Goal: Task Accomplishment & Management: Manage account settings

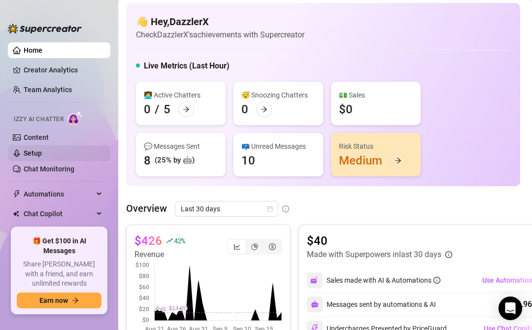
scroll to position [37, 0]
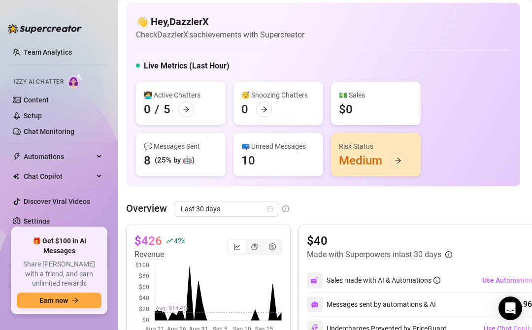
click at [39, 211] on ul "Home Creator Analytics Team Analytics Izzy AI Chatter Content Setup Chat Monito…" at bounding box center [59, 130] width 103 height 185
click at [39, 217] on link "Settings" at bounding box center [37, 221] width 26 height 8
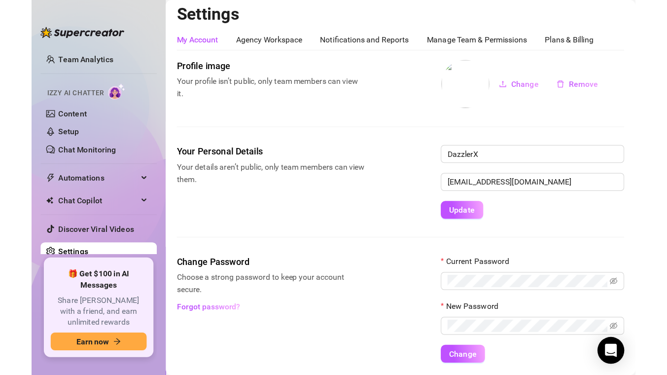
scroll to position [4, 0]
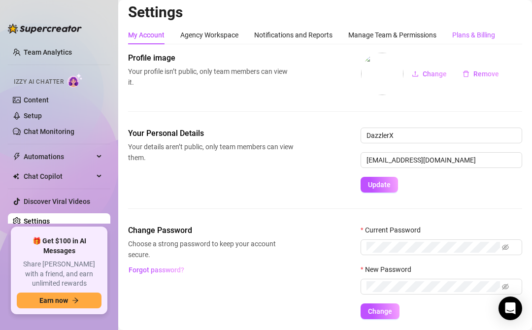
click at [475, 35] on div "Plans & Billing" at bounding box center [474, 35] width 43 height 11
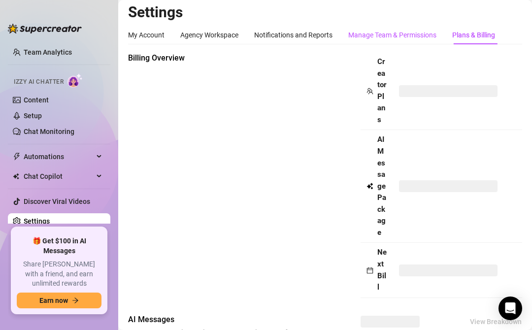
click at [393, 39] on div "Manage Team & Permissions" at bounding box center [393, 35] width 88 height 11
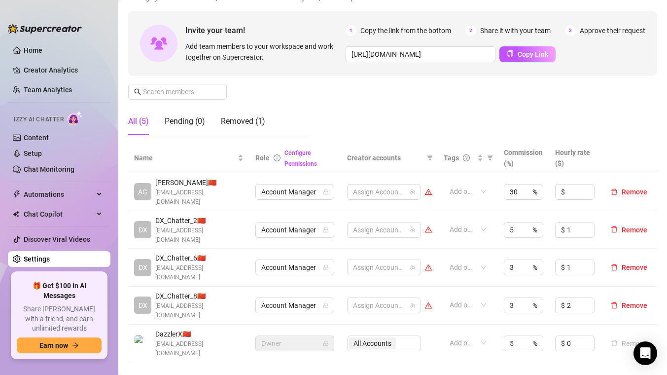
scroll to position [79, 0]
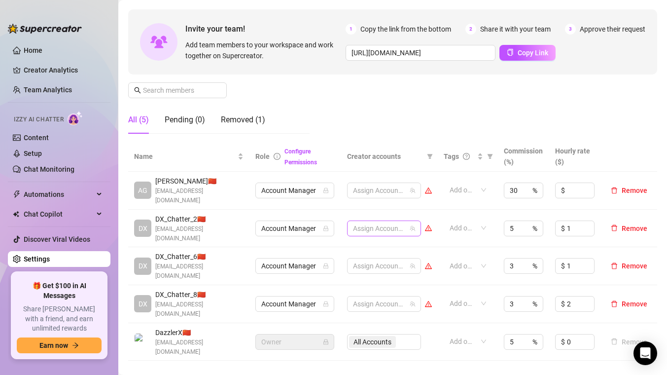
click at [390, 222] on div at bounding box center [379, 228] width 60 height 14
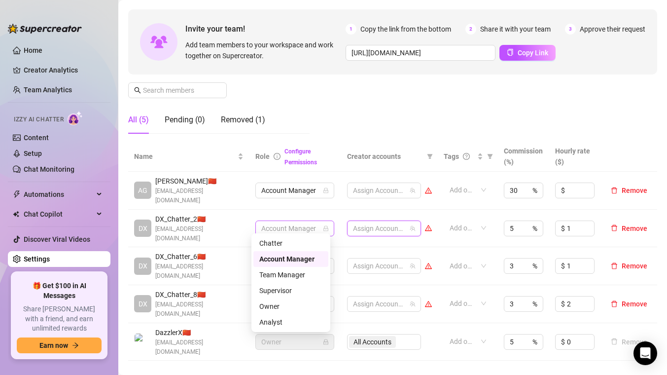
click at [308, 222] on span "Account Manager" at bounding box center [294, 228] width 67 height 15
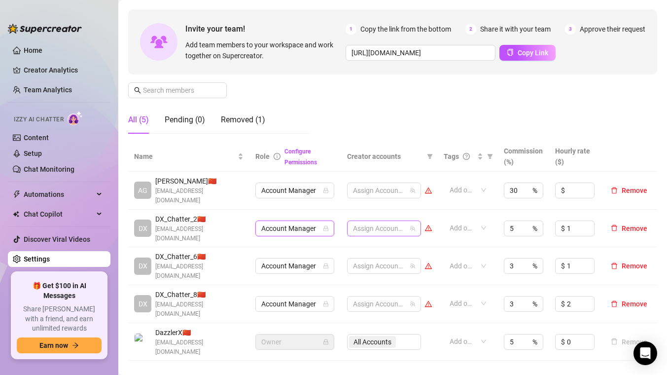
click at [387, 224] on div at bounding box center [379, 228] width 60 height 14
click at [362, 270] on span "Select tree node" at bounding box center [363, 272] width 8 height 8
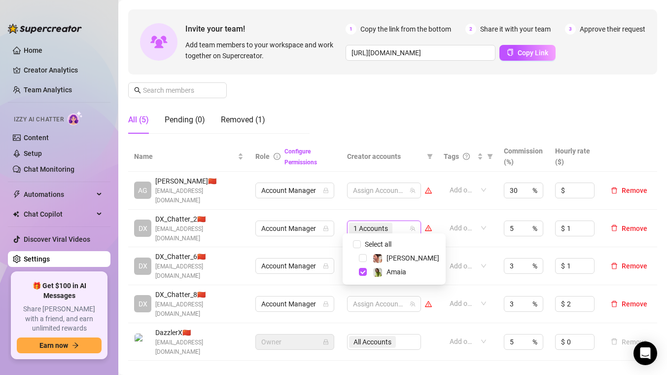
click at [334, 261] on td "Account Manager" at bounding box center [295, 266] width 92 height 38
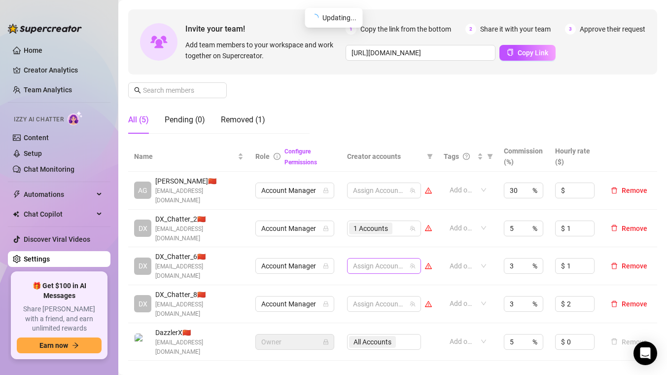
click at [395, 259] on div at bounding box center [379, 266] width 60 height 14
click at [361, 298] on span "Select tree node" at bounding box center [363, 300] width 8 height 8
click at [341, 265] on td "1 Accounts" at bounding box center [389, 266] width 97 height 38
click at [378, 297] on div at bounding box center [379, 304] width 60 height 14
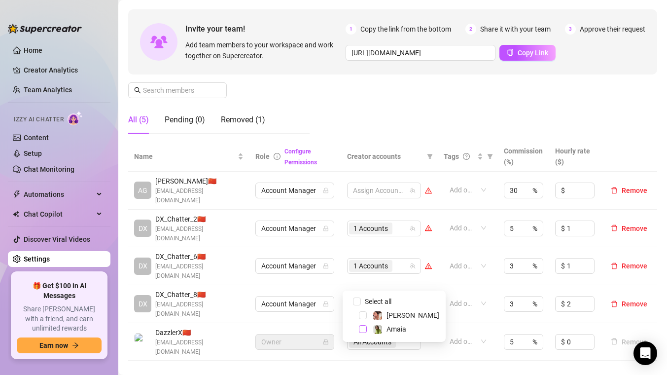
click at [365, 330] on span "Select tree node" at bounding box center [363, 329] width 8 height 8
click at [515, 224] on div "5 %" at bounding box center [523, 228] width 39 height 16
type input "3"
click at [511, 258] on input "3" at bounding box center [515, 265] width 10 height 15
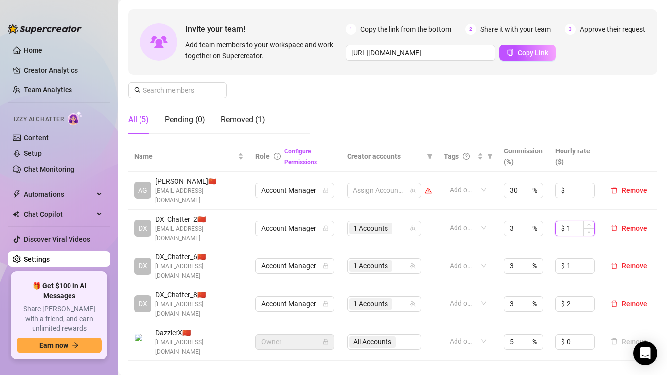
click at [532, 221] on input "1" at bounding box center [580, 228] width 27 height 15
type input "1.5"
click at [532, 258] on input "1" at bounding box center [580, 265] width 27 height 15
drag, startPoint x: 571, startPoint y: 224, endPoint x: 551, endPoint y: 221, distance: 21.0
click at [532, 221] on div "$ 1.5" at bounding box center [574, 228] width 39 height 16
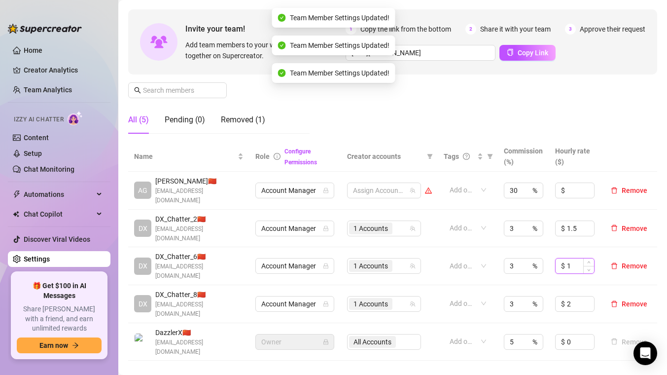
click at [532, 258] on input "1" at bounding box center [580, 265] width 27 height 15
paste input "1.5"
type input "1.5"
click at [532, 296] on input "2" at bounding box center [580, 303] width 27 height 15
paste input "1.5"
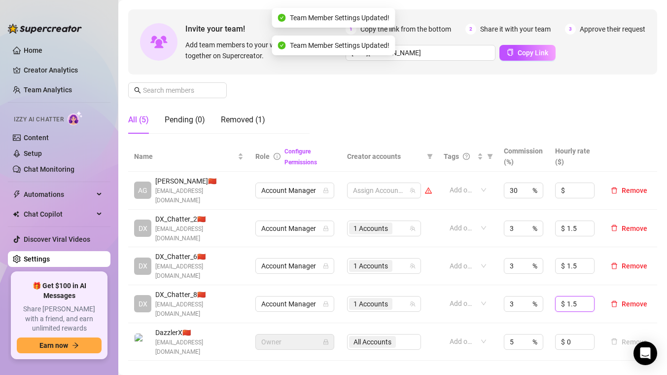
type input "1.5"
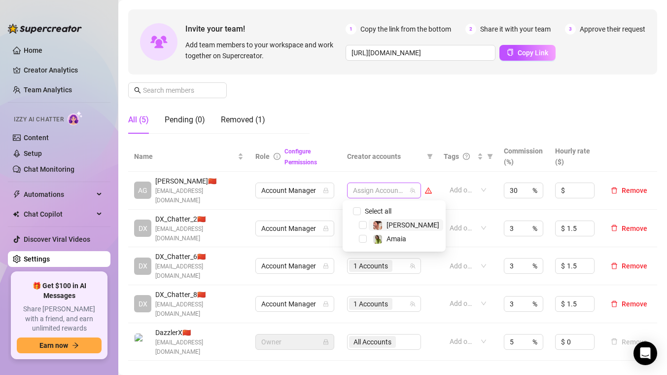
click at [384, 192] on div at bounding box center [379, 190] width 60 height 14
click at [384, 240] on div "Amaia" at bounding box center [390, 239] width 34 height 12
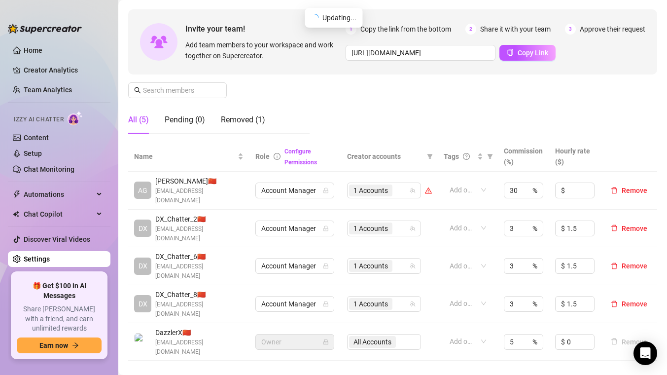
click at [382, 330] on div "All Accounts" at bounding box center [384, 342] width 74 height 16
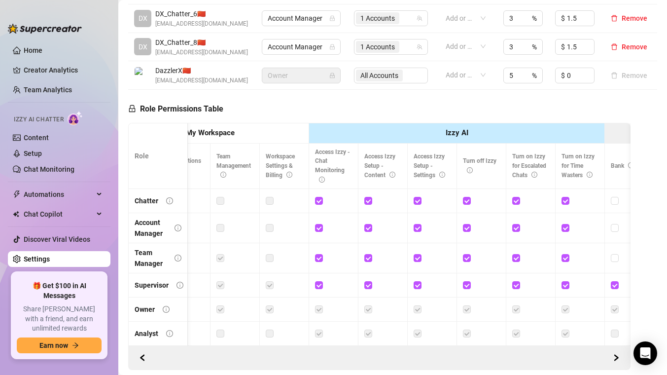
scroll to position [0, 0]
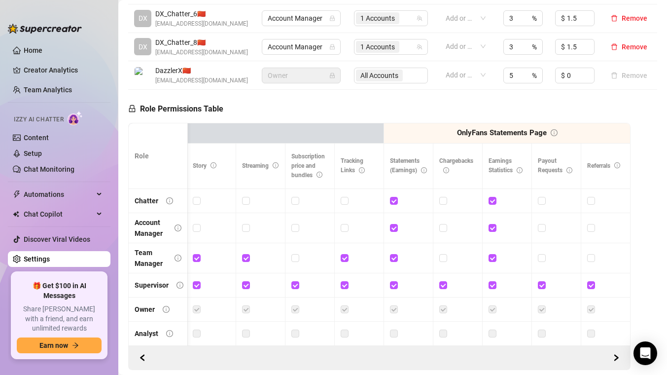
click at [483, 208] on td at bounding box center [507, 201] width 49 height 24
click at [489, 205] on span at bounding box center [493, 201] width 8 height 8
click at [489, 204] on input "checkbox" at bounding box center [492, 200] width 7 height 7
checkbox input "false"
click at [390, 205] on label at bounding box center [394, 200] width 8 height 11
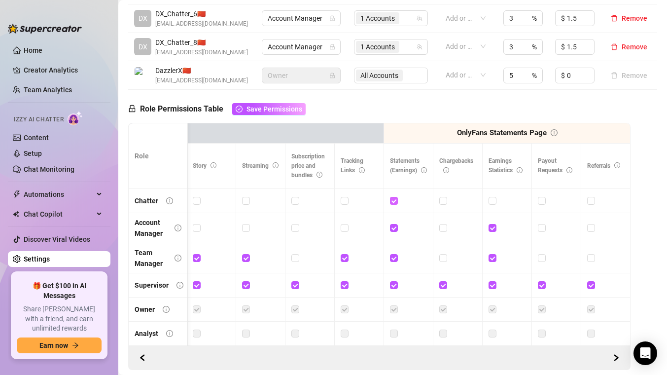
click at [390, 204] on input "checkbox" at bounding box center [393, 200] width 7 height 7
checkbox input "false"
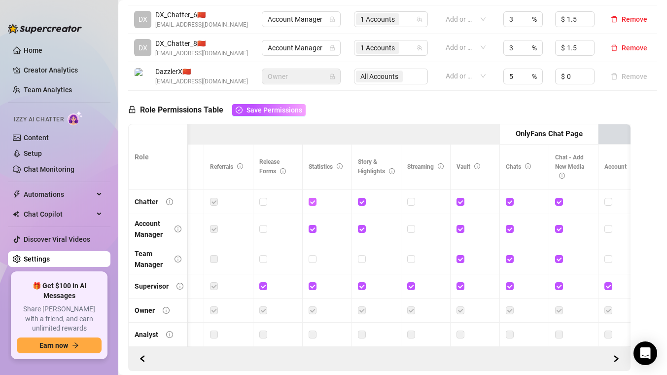
click at [315, 205] on input "checkbox" at bounding box center [312, 201] width 7 height 7
checkbox input "false"
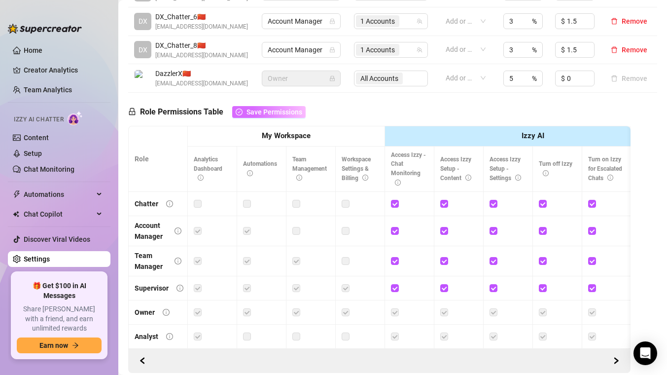
click at [268, 116] on span "Save Permissions" at bounding box center [275, 112] width 56 height 8
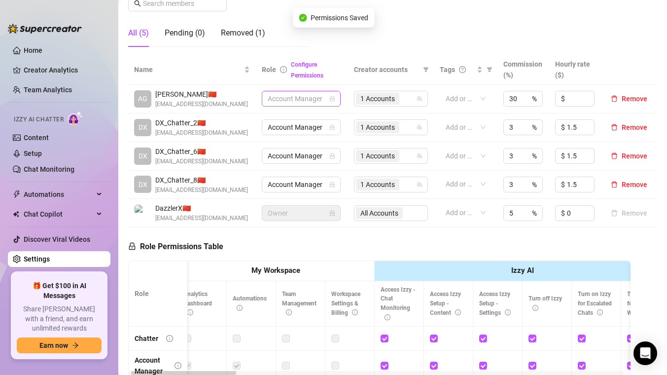
click at [319, 102] on span "Account Manager" at bounding box center [301, 98] width 67 height 15
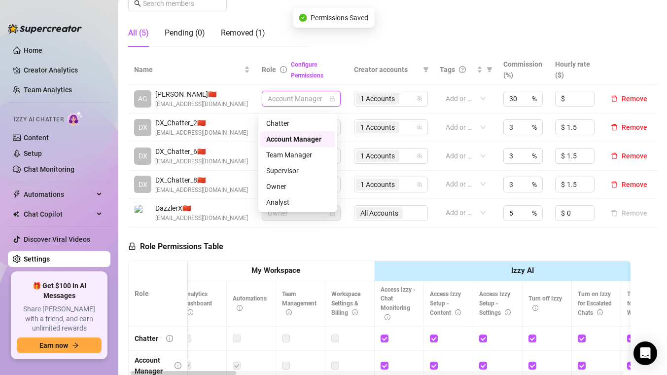
click at [355, 83] on th "Creator accounts" at bounding box center [391, 70] width 86 height 30
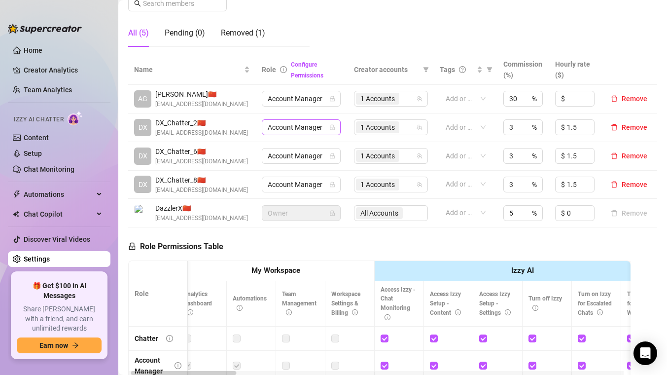
click at [316, 135] on span "Account Manager" at bounding box center [301, 127] width 67 height 15
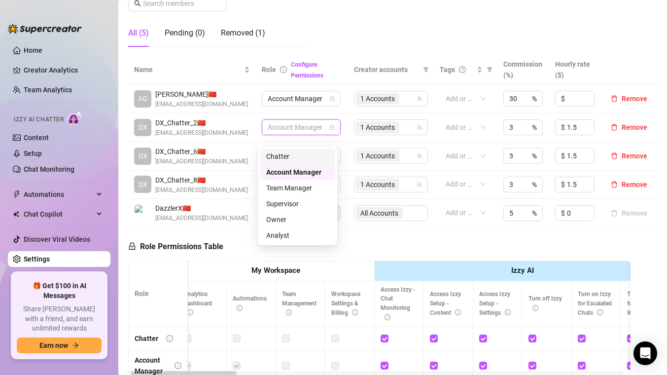
click at [286, 157] on div "Chatter" at bounding box center [297, 156] width 63 height 11
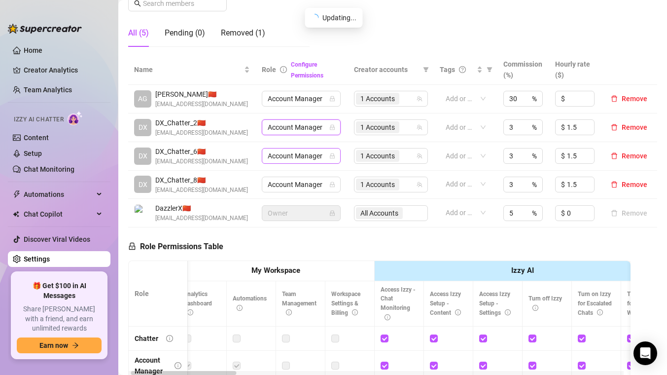
click at [299, 163] on span "Account Manager" at bounding box center [301, 155] width 67 height 15
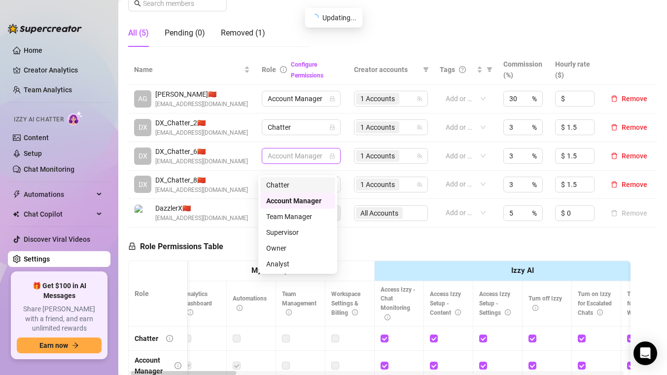
click at [291, 185] on div "Chatter" at bounding box center [297, 184] width 63 height 11
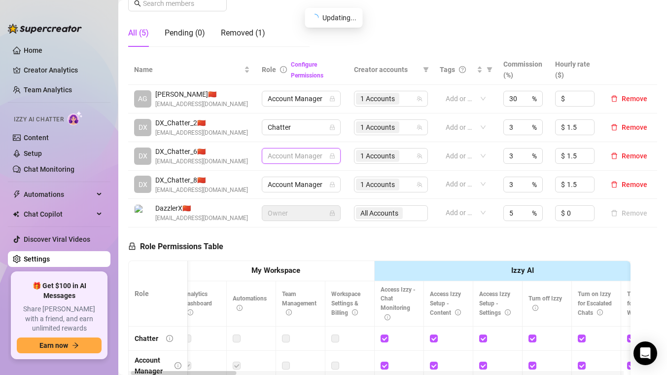
click at [302, 163] on span "Account Manager" at bounding box center [301, 155] width 67 height 15
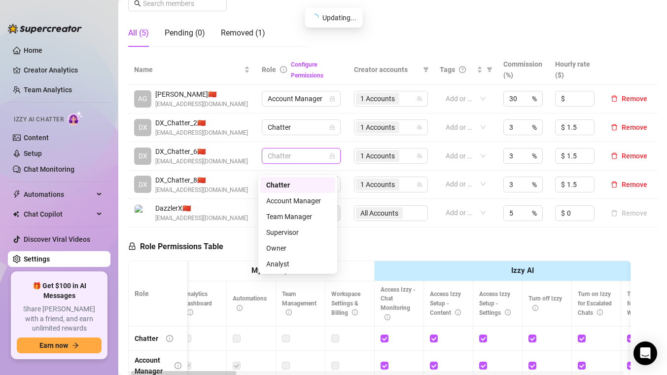
click at [271, 185] on div "Chatter" at bounding box center [297, 184] width 63 height 11
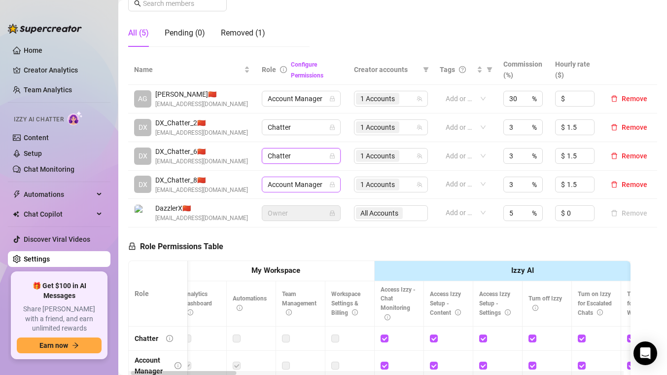
click at [295, 192] on span "Account Manager" at bounding box center [301, 184] width 67 height 15
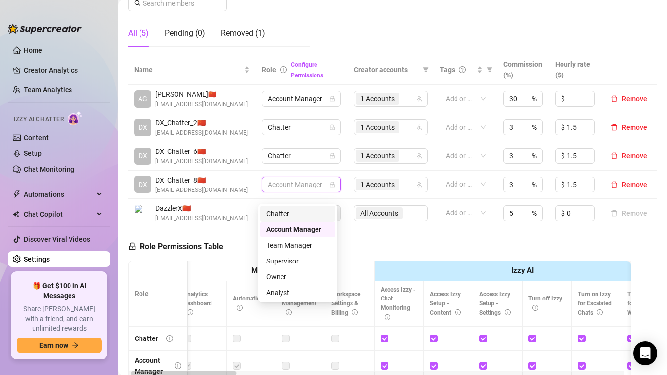
click at [281, 211] on div "Chatter" at bounding box center [297, 213] width 63 height 11
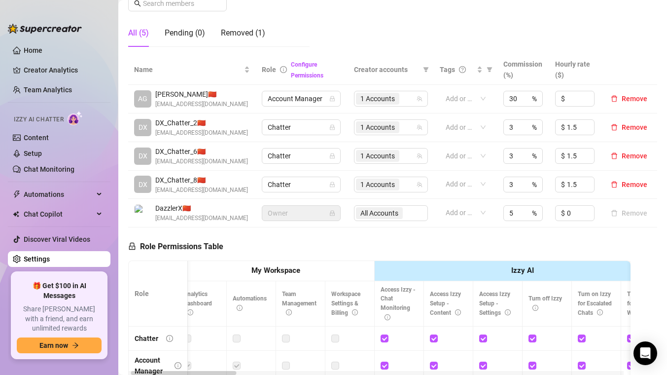
click at [340, 250] on div "Role Permissions Table Role My Workspace Izzy AI OnlyFans Side Menu OnlyFans Ch…" at bounding box center [379, 369] width 502 height 284
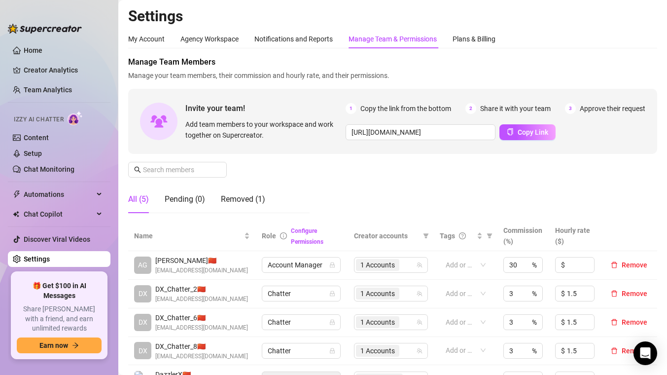
click at [485, 170] on div "Manage Team Members Manage your team members, their commission and hourly rate,…" at bounding box center [392, 138] width 529 height 165
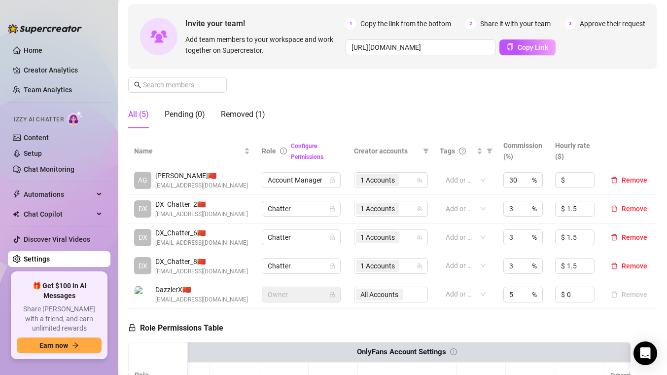
click at [297, 127] on div "All (5) Pending (0) Removed (1)" at bounding box center [218, 115] width 181 height 28
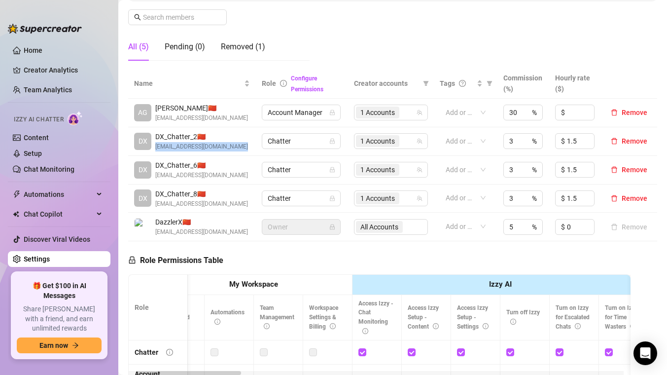
drag, startPoint x: 238, startPoint y: 154, endPoint x: 153, endPoint y: 154, distance: 84.8
click at [153, 151] on div "DX DX_Chatter_2 🇨🇳 dx_chatter_2@itslivestar.com" at bounding box center [192, 141] width 116 height 20
copy span "dx_chatter_2@itslivestar.com"
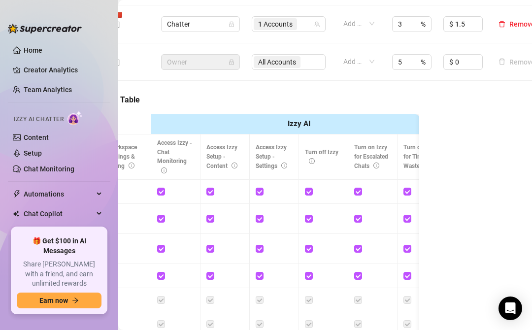
scroll to position [0, 165]
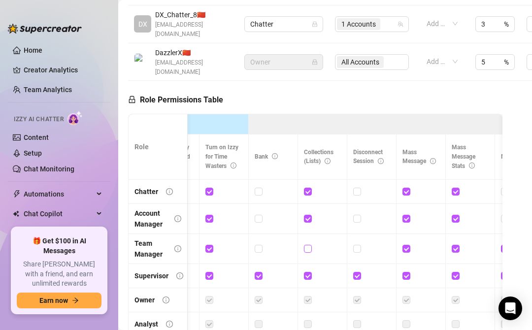
click at [312, 245] on span at bounding box center [308, 249] width 8 height 8
click at [311, 245] on input "checkbox" at bounding box center [307, 248] width 7 height 7
checkbox input "true"
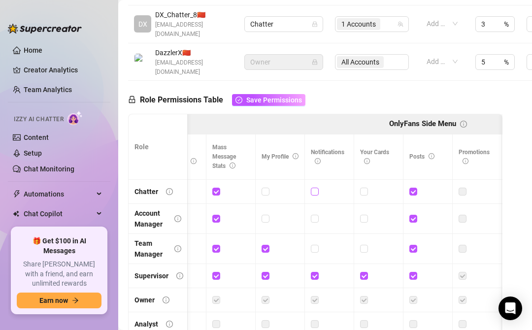
click at [315, 188] on input "checkbox" at bounding box center [314, 191] width 7 height 7
checkbox input "true"
click at [316, 215] on input "checkbox" at bounding box center [314, 218] width 7 height 7
checkbox input "true"
click at [317, 245] on input "checkbox" at bounding box center [314, 248] width 7 height 7
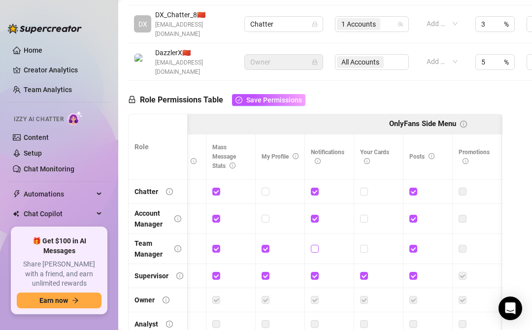
checkbox input "true"
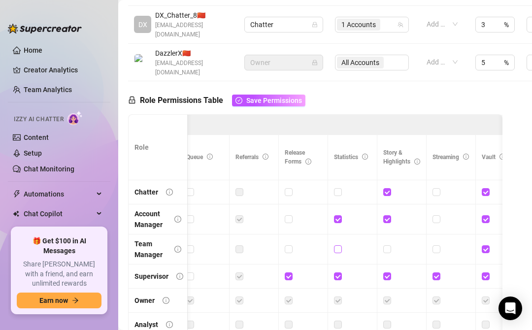
click at [334, 246] on input "checkbox" at bounding box center [337, 249] width 7 height 7
checkbox input "true"
click at [391, 246] on span at bounding box center [388, 250] width 8 height 8
click at [390, 246] on input "checkbox" at bounding box center [387, 249] width 7 height 7
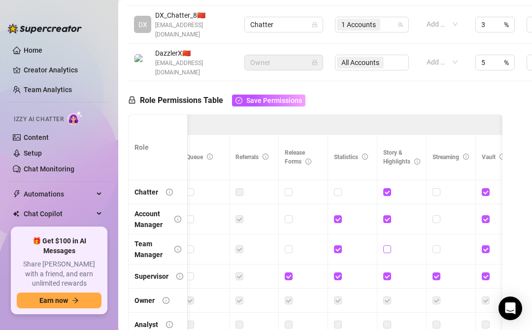
checkbox input "true"
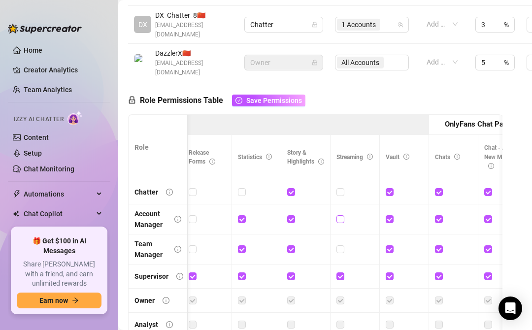
click at [344, 215] on span at bounding box center [341, 219] width 8 height 8
click at [344, 215] on input "checkbox" at bounding box center [340, 218] width 7 height 7
checkbox input "true"
click at [340, 242] on div at bounding box center [355, 250] width 37 height 16
click at [342, 246] on input "checkbox" at bounding box center [340, 249] width 7 height 7
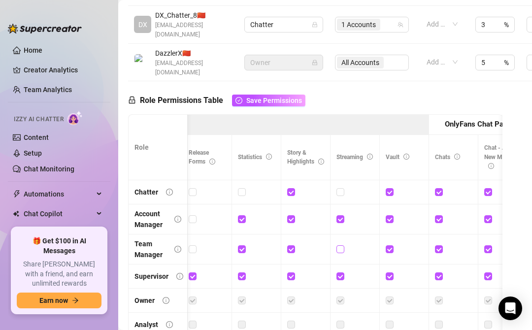
checkbox input "true"
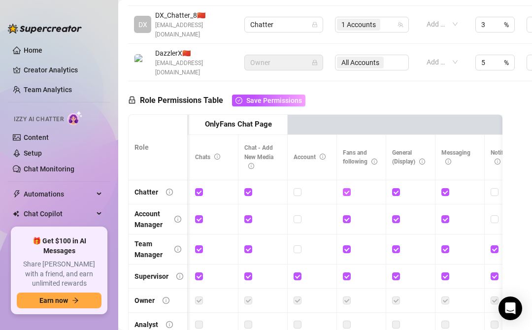
click at [350, 188] on input "checkbox" at bounding box center [346, 191] width 7 height 7
checkbox input "false"
click at [344, 215] on input "checkbox" at bounding box center [346, 218] width 7 height 7
click at [350, 215] on input "checkbox" at bounding box center [346, 218] width 7 height 7
checkbox input "true"
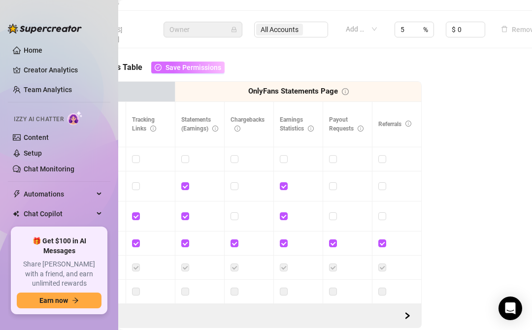
click at [212, 64] on span "Save Permissions" at bounding box center [194, 68] width 56 height 8
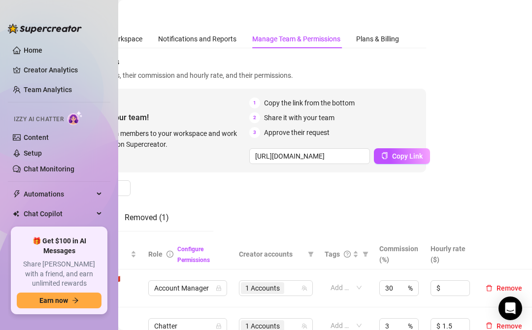
click at [397, 185] on div "Manage Team Members Manage your team members, their commission and hourly rate,…" at bounding box center [229, 147] width 394 height 183
click at [399, 184] on div "Manage Team Members Manage your team members, their commission and hourly rate,…" at bounding box center [229, 147] width 394 height 183
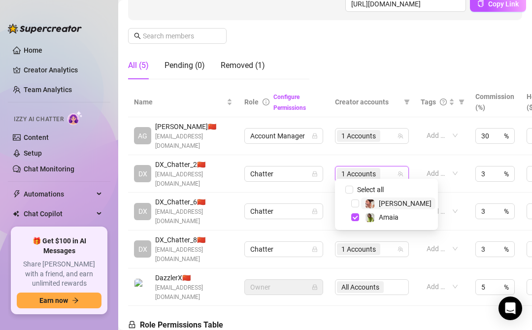
click at [383, 169] on input "search" at bounding box center [384, 174] width 2 height 12
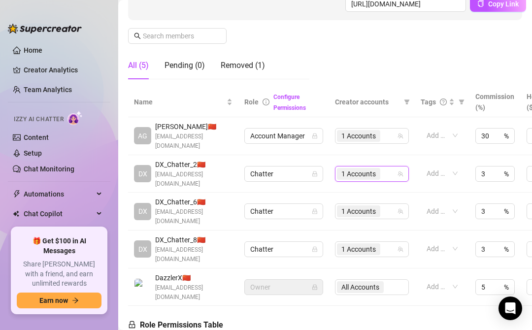
click at [382, 167] on div "1 Accounts" at bounding box center [359, 174] width 45 height 14
click at [378, 206] on span "1 Accounts" at bounding box center [358, 212] width 43 height 12
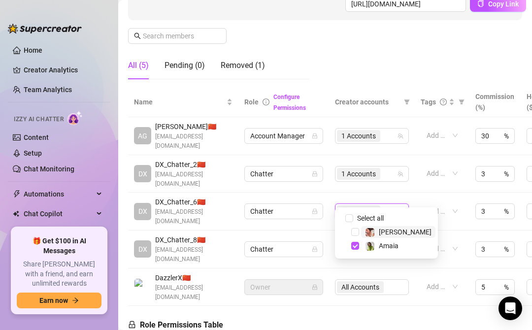
click at [377, 206] on span "1 Accounts" at bounding box center [358, 212] width 43 height 12
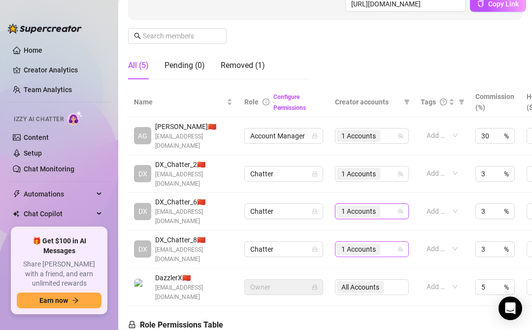
click at [377, 244] on span "1 Accounts" at bounding box center [358, 250] width 43 height 12
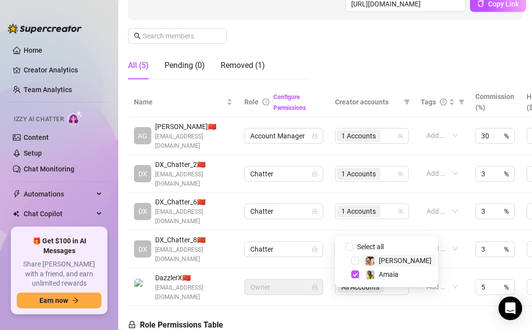
click at [377, 244] on span "1 Accounts" at bounding box center [358, 250] width 43 height 12
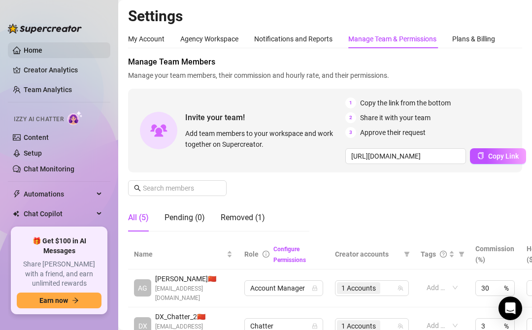
click at [41, 47] on link "Home" at bounding box center [33, 50] width 19 height 8
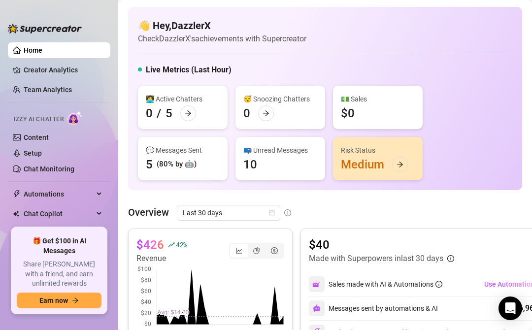
click at [471, 32] on div "👋 Hey, DazzlerX Check DazzlerX's achievements with Supercreator" at bounding box center [325, 32] width 375 height 26
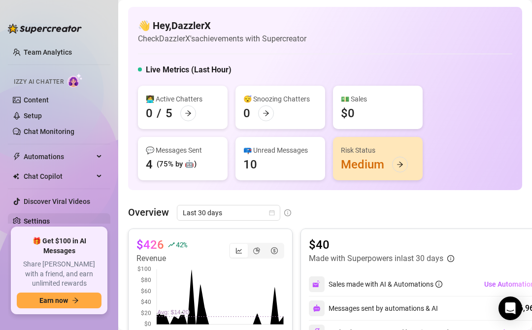
click at [37, 221] on link "Settings" at bounding box center [37, 221] width 26 height 8
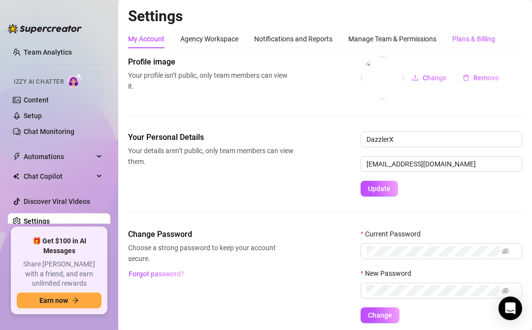
click at [481, 37] on div "Plans & Billing" at bounding box center [474, 39] width 43 height 11
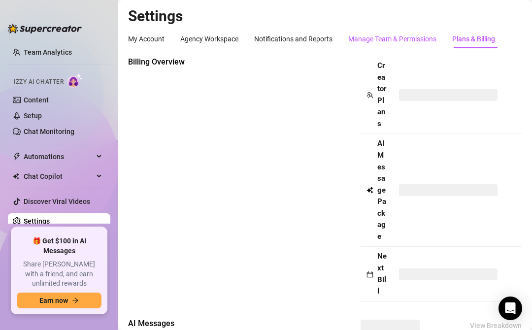
click at [411, 36] on div "Manage Team & Permissions" at bounding box center [393, 39] width 88 height 11
click at [414, 36] on div "Manage Team & Permissions" at bounding box center [393, 39] width 88 height 11
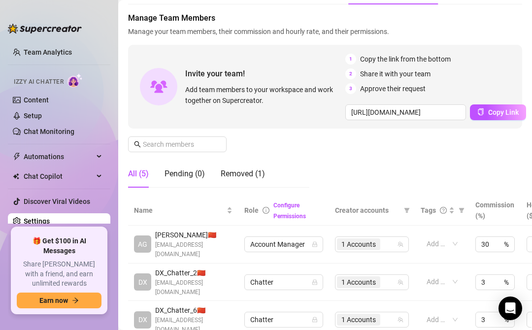
scroll to position [44, 0]
click at [439, 166] on div "Manage Team Members Manage your team members, their commission and hourly rate,…" at bounding box center [325, 103] width 394 height 183
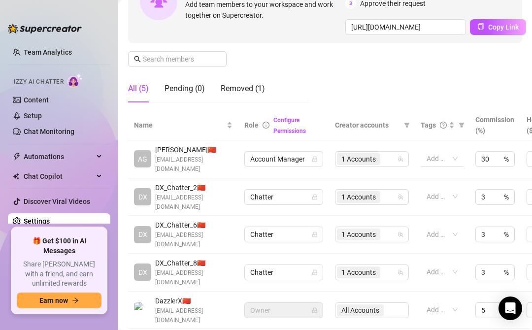
scroll to position [22, 0]
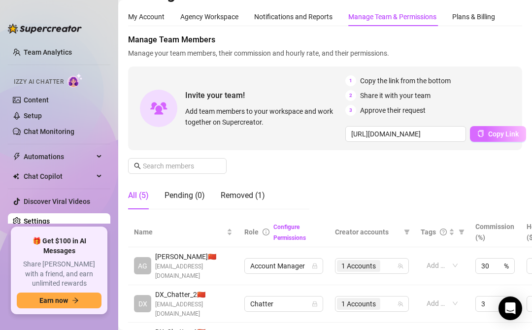
click at [507, 135] on span "Copy Link" at bounding box center [504, 134] width 31 height 8
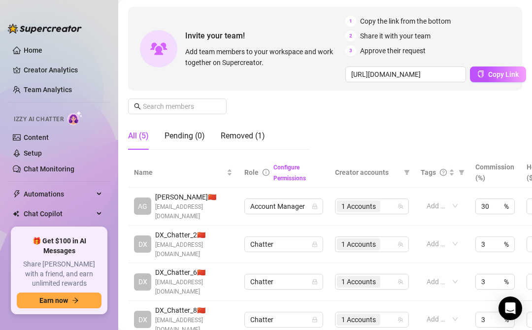
scroll to position [165, 0]
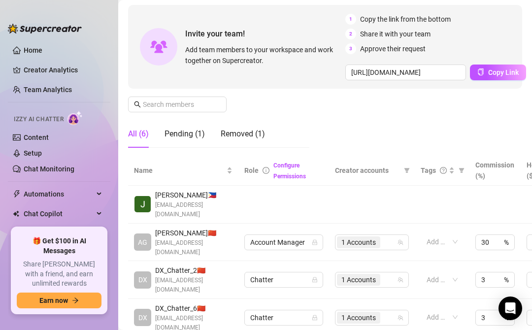
scroll to position [139, 0]
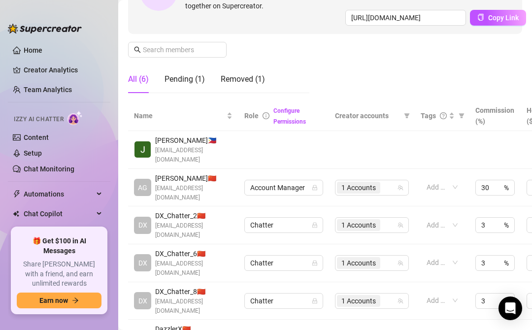
click at [431, 145] on td at bounding box center [442, 150] width 55 height 38
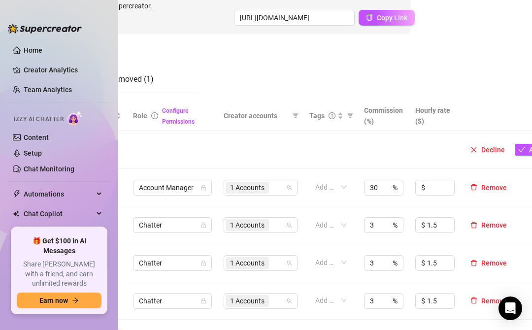
scroll to position [139, 149]
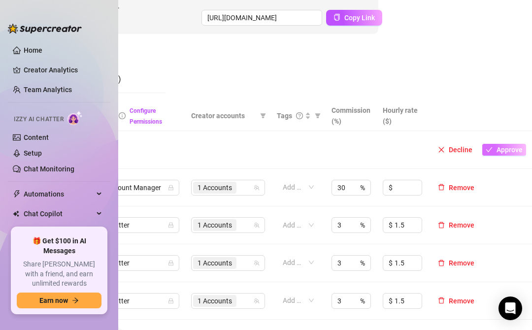
click at [505, 146] on span "Approve" at bounding box center [510, 150] width 26 height 8
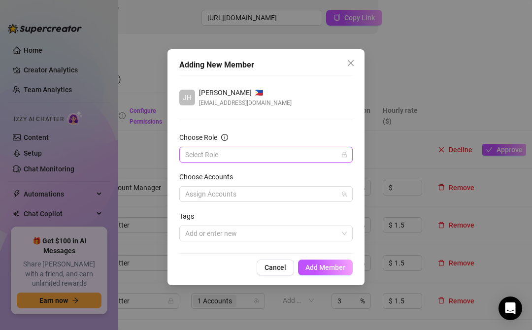
click at [291, 155] on input "Choose Role" at bounding box center [261, 154] width 153 height 15
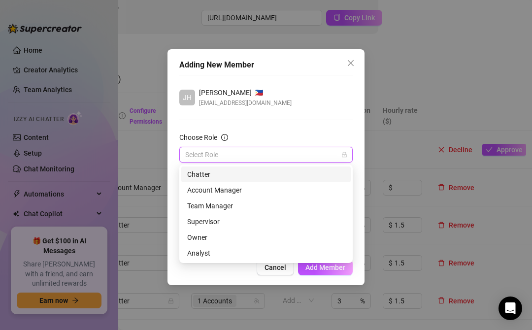
click at [216, 172] on div "Chatter" at bounding box center [266, 174] width 158 height 11
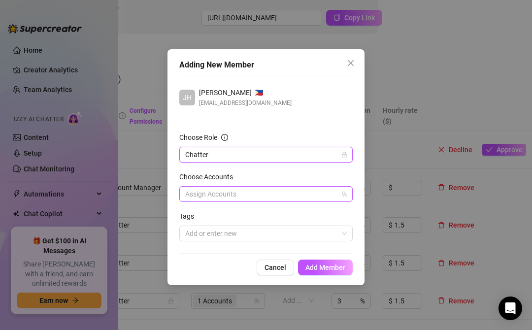
click at [240, 199] on div at bounding box center [260, 194] width 159 height 14
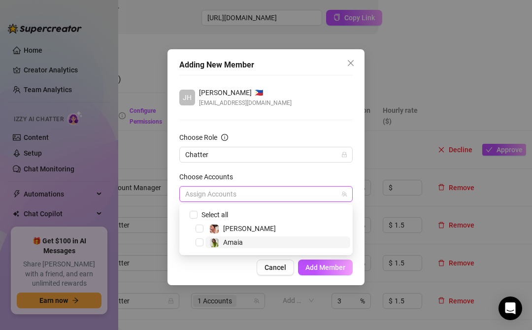
click at [230, 244] on span "Amaia" at bounding box center [233, 243] width 20 height 8
drag, startPoint x: 332, startPoint y: 272, endPoint x: 332, endPoint y: 254, distance: 17.3
click at [332, 271] on span "Add Member" at bounding box center [326, 268] width 40 height 8
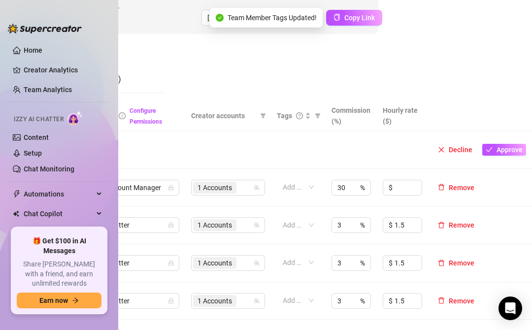
click at [485, 117] on th at bounding box center [480, 116] width 104 height 30
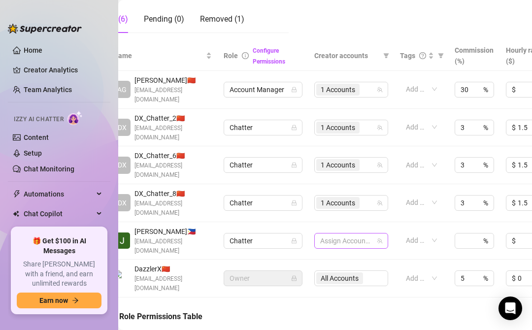
scroll to position [199, 24]
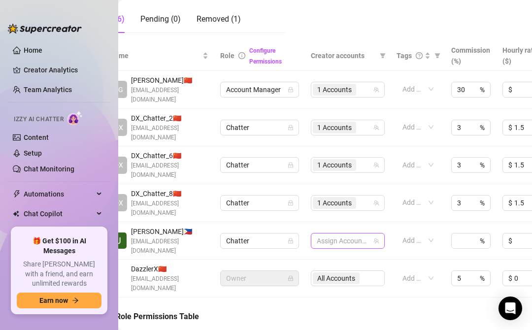
click at [367, 234] on div at bounding box center [343, 241] width 60 height 14
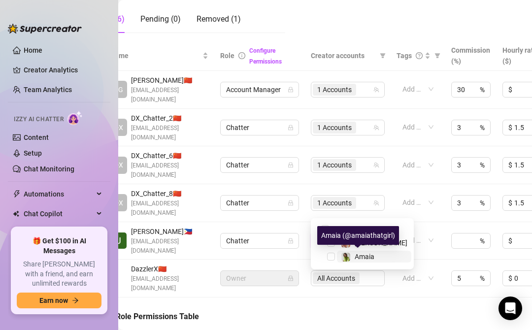
click at [361, 257] on span "Amaia" at bounding box center [365, 257] width 20 height 8
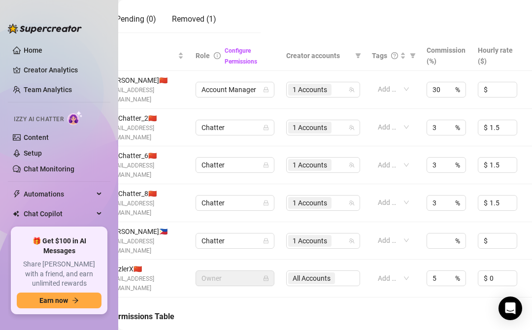
scroll to position [199, 68]
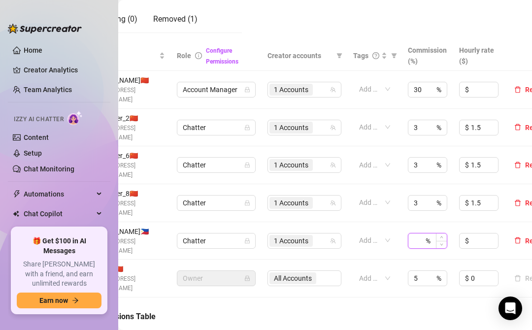
click at [414, 234] on input at bounding box center [419, 241] width 10 height 15
type input "3"
click at [476, 234] on input at bounding box center [484, 241] width 27 height 15
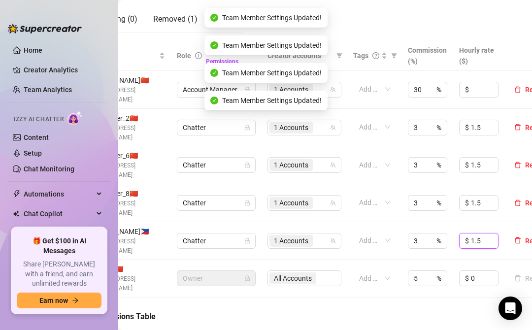
type input "1.5"
click at [472, 263] on div "Settings My Account Agency Workspace Notifications and Reports Manage Team & Pe…" at bounding box center [325, 165] width 414 height 330
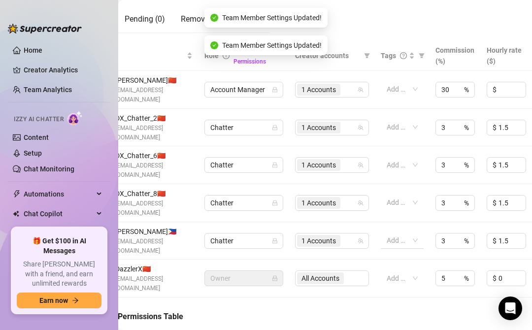
scroll to position [199, 103]
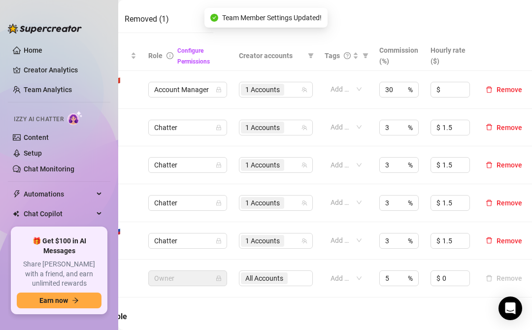
click at [423, 271] on div "Settings My Account Agency Workspace Notifications and Reports Manage Team & Pe…" at bounding box center [325, 165] width 414 height 330
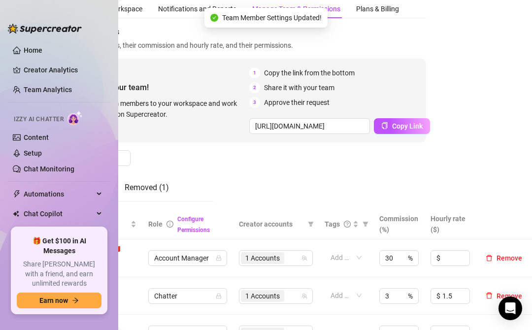
scroll to position [0, 103]
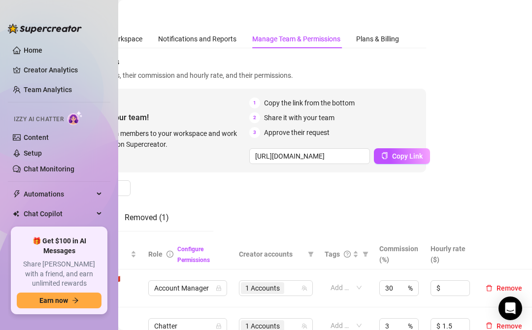
click at [446, 153] on div "https://console.supercreator.app/invite?code=Y8vLRAwdmmbAYS8ie2Vf3SdM9hD3&works…" at bounding box center [370, 156] width 242 height 16
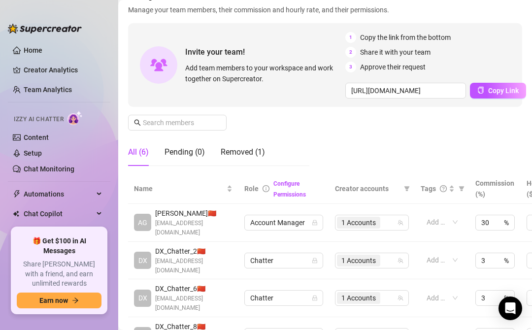
scroll to position [50, 0]
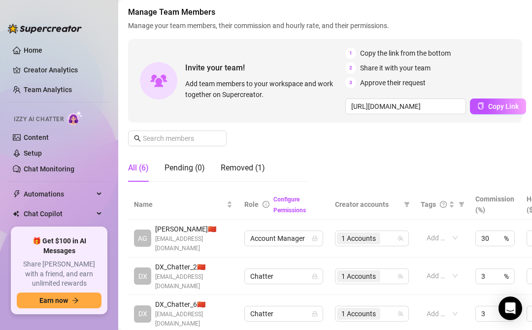
click at [415, 148] on div "Manage Team Members Manage your team members, their commission and hourly rate,…" at bounding box center [325, 97] width 394 height 183
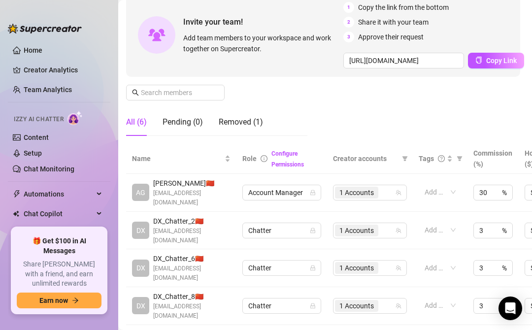
scroll to position [0, 2]
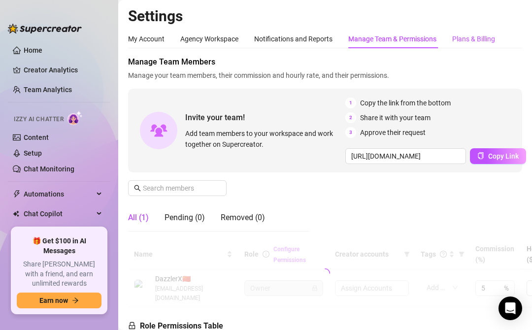
click at [474, 38] on div "Plans & Billing" at bounding box center [474, 39] width 43 height 11
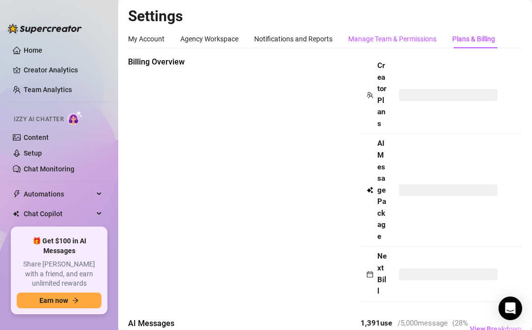
click at [426, 40] on div "Manage Team & Permissions" at bounding box center [393, 39] width 88 height 11
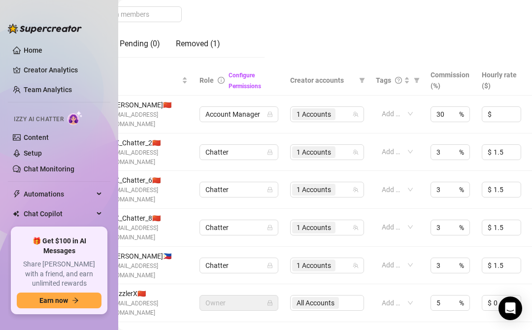
scroll to position [174, 95]
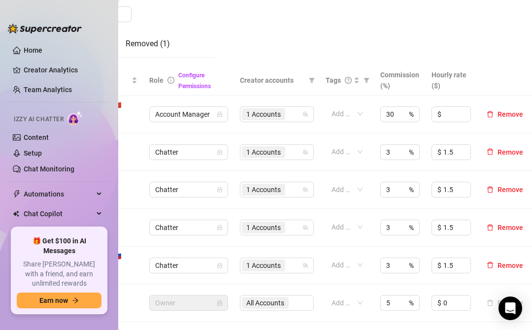
click at [476, 289] on div "Settings My Account Agency Workspace Notifications and Reports Manage Team & Pe…" at bounding box center [325, 165] width 414 height 330
click at [199, 54] on div "All (6) Pending (0) Removed (1)" at bounding box center [123, 44] width 181 height 28
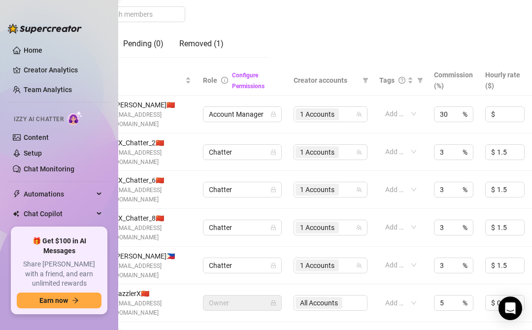
scroll to position [174, 44]
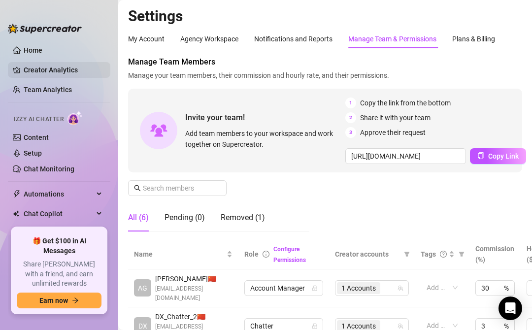
click at [67, 73] on link "Creator Analytics" at bounding box center [63, 70] width 79 height 16
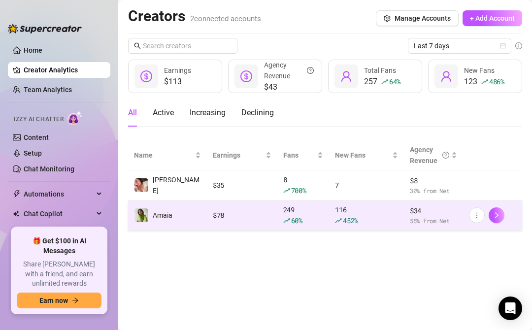
click at [167, 216] on span "Amaia" at bounding box center [163, 216] width 20 height 8
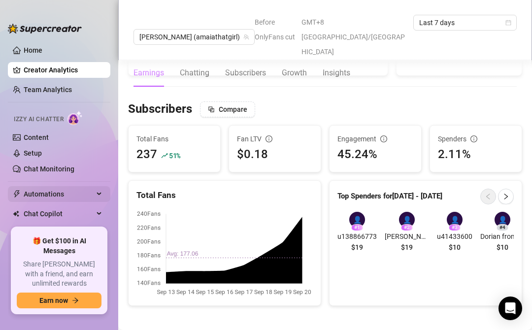
scroll to position [37, 0]
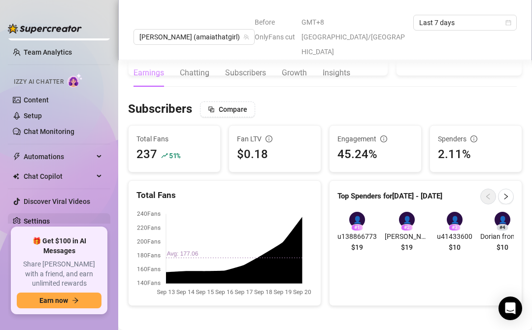
click at [40, 223] on link "Settings" at bounding box center [37, 221] width 26 height 8
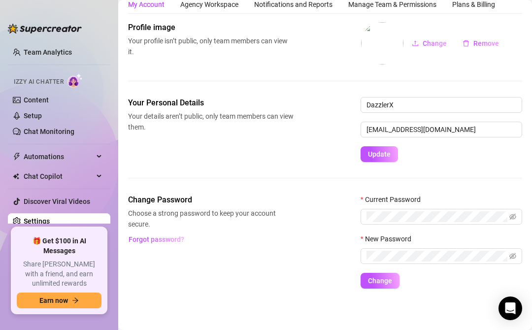
scroll to position [37, 0]
click at [457, 8] on div "Plans & Billing" at bounding box center [474, 4] width 43 height 11
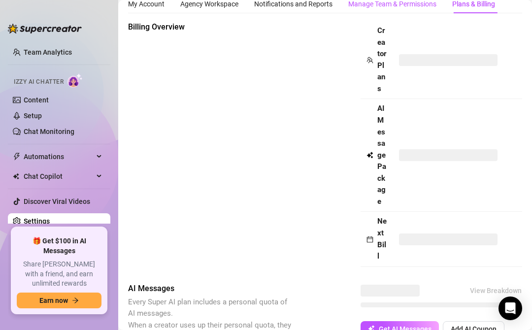
click at [403, 6] on div "Manage Team & Permissions" at bounding box center [393, 4] width 88 height 11
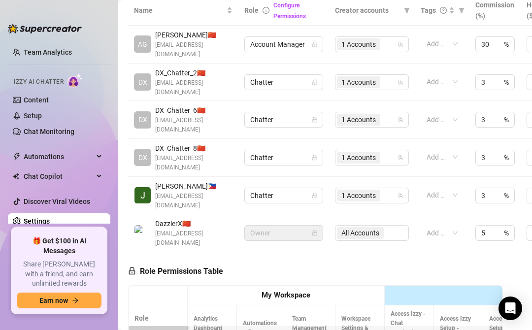
scroll to position [232, 0]
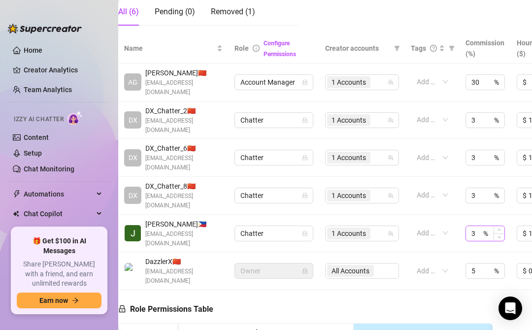
scroll to position [207, 10]
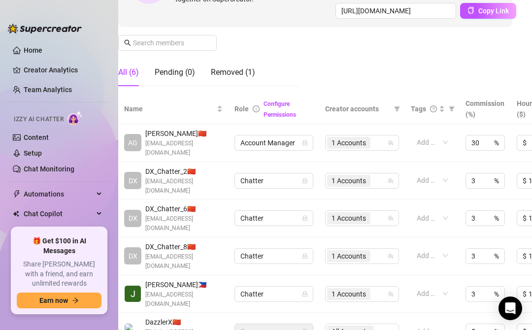
scroll to position [141, 10]
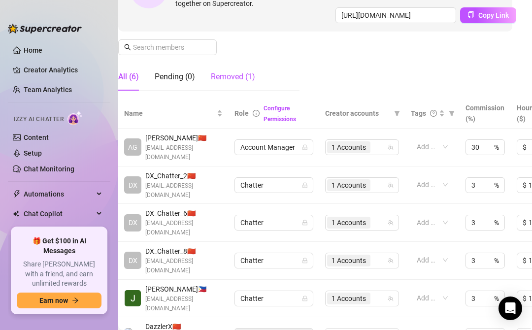
click at [244, 74] on div "Removed (1)" at bounding box center [233, 77] width 44 height 12
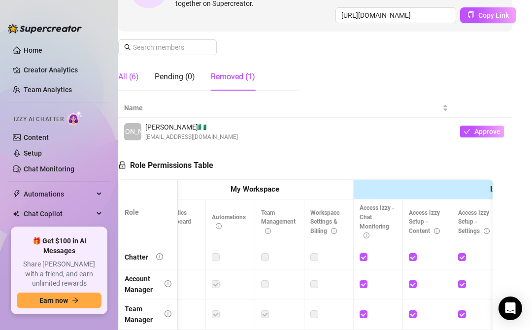
click at [138, 78] on div "All (6)" at bounding box center [128, 77] width 21 height 12
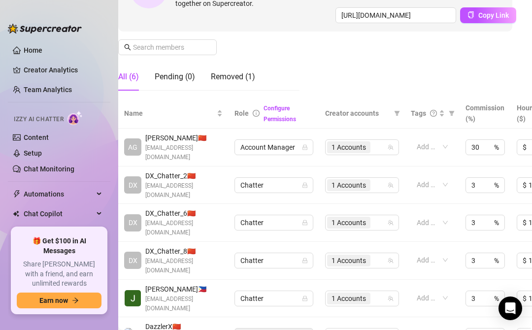
click at [138, 78] on div "All (6)" at bounding box center [128, 77] width 21 height 12
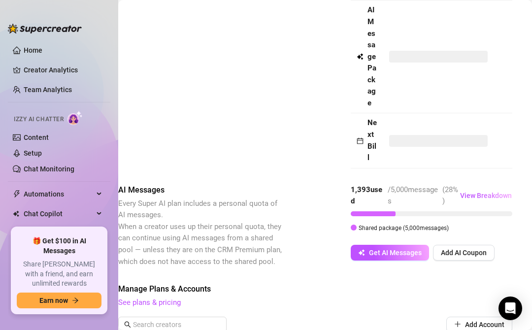
scroll to position [0, 10]
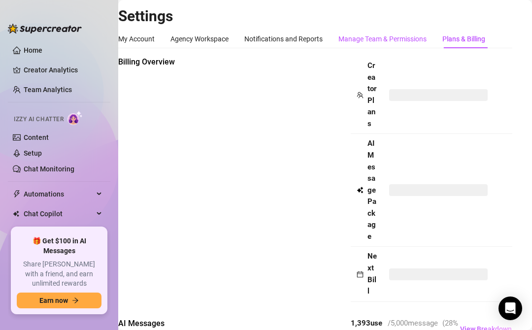
click at [404, 43] on div "Manage Team & Permissions" at bounding box center [383, 39] width 88 height 11
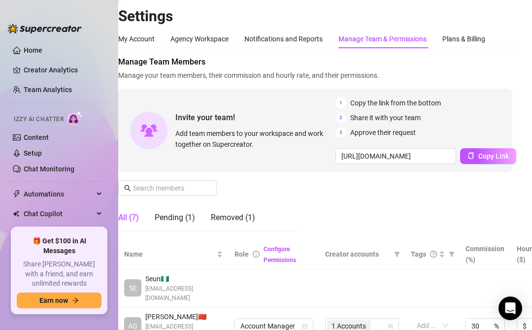
click at [403, 39] on div "Manage Team & Permissions" at bounding box center [383, 39] width 88 height 11
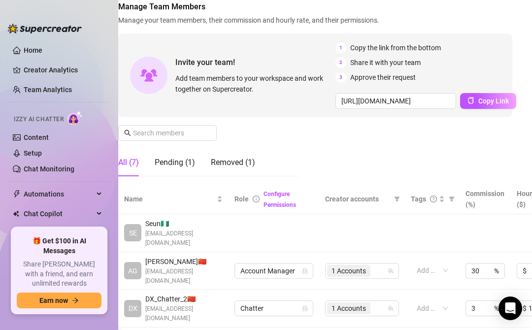
scroll to position [56, 10]
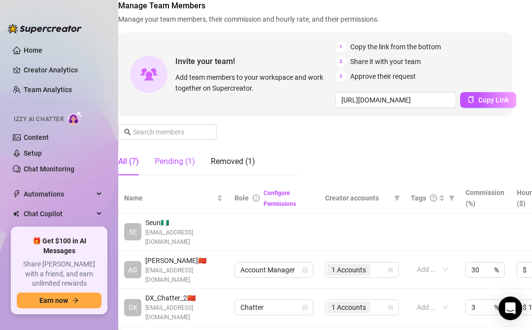
click at [168, 165] on div "Pending (1)" at bounding box center [175, 162] width 40 height 12
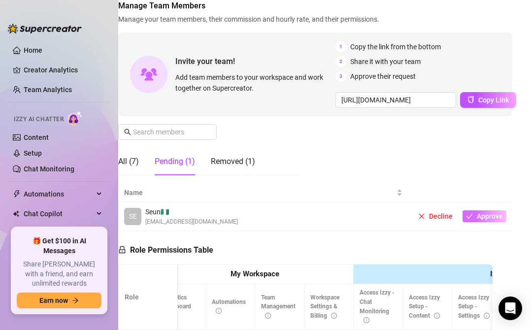
click at [491, 220] on span "Approve" at bounding box center [490, 217] width 26 height 8
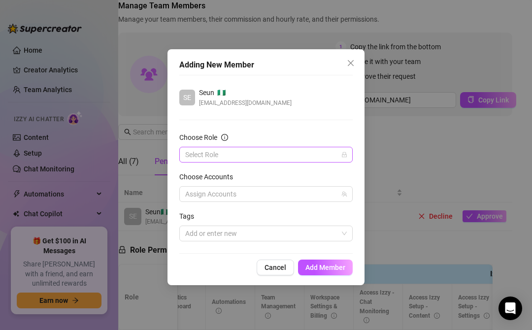
click at [297, 157] on input "Choose Role" at bounding box center [261, 154] width 153 height 15
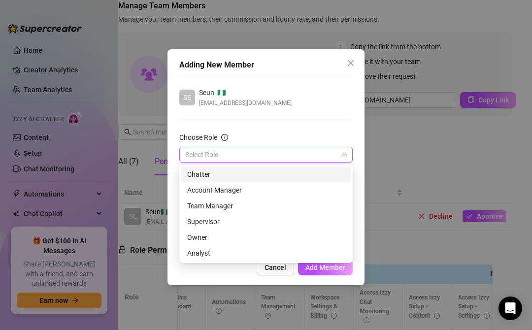
click at [226, 171] on div "Chatter" at bounding box center [266, 174] width 158 height 11
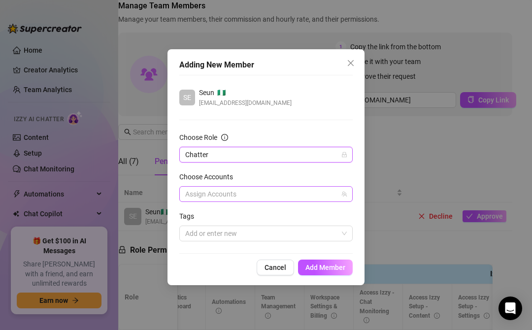
click at [239, 192] on div at bounding box center [260, 194] width 159 height 14
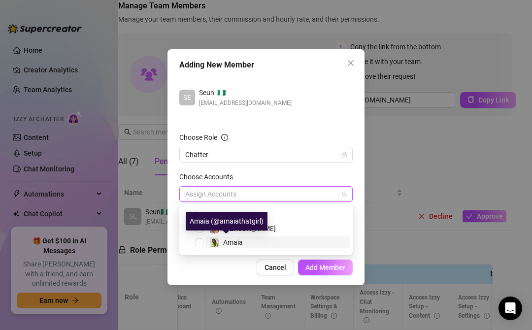
click at [229, 244] on span "Amaia" at bounding box center [233, 243] width 20 height 8
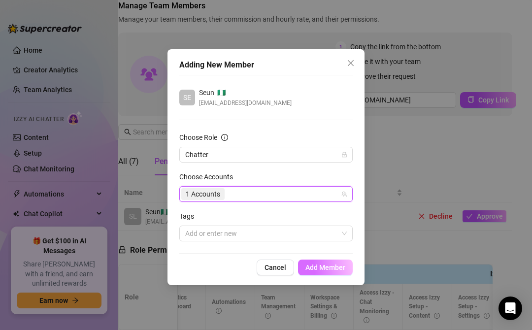
click at [323, 266] on span "Add Member" at bounding box center [326, 268] width 40 height 8
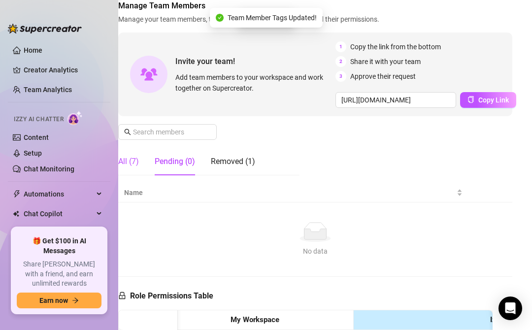
click at [135, 161] on div "All (7)" at bounding box center [128, 162] width 21 height 12
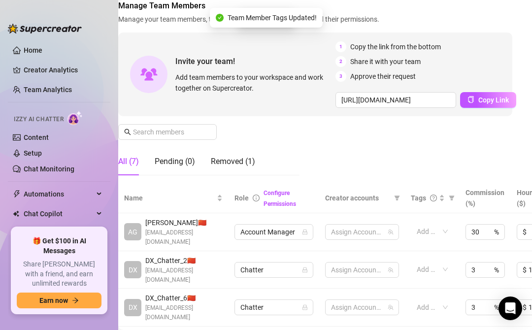
click at [131, 163] on div "All (7)" at bounding box center [128, 162] width 21 height 12
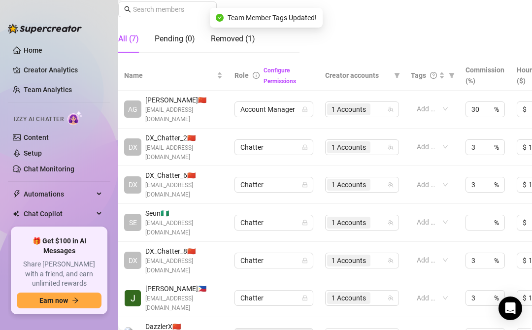
scroll to position [186, 10]
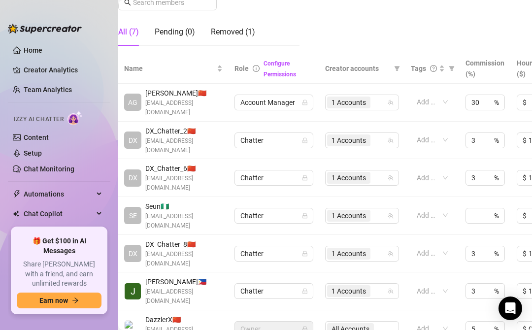
click at [321, 177] on td "1 Accounts" at bounding box center [362, 178] width 86 height 38
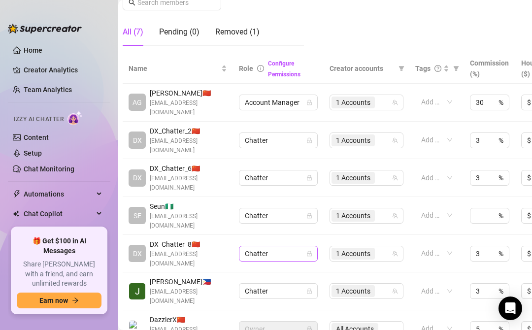
scroll to position [186, 0]
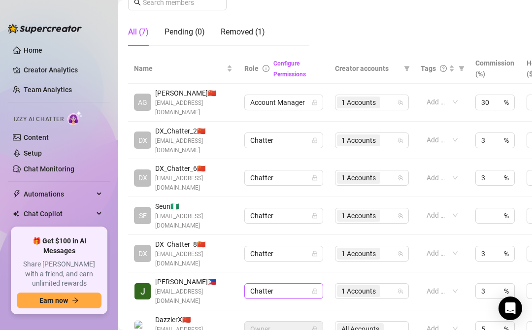
click at [303, 284] on span "Chatter" at bounding box center [283, 291] width 67 height 15
click at [320, 273] on td "Chatter" at bounding box center [284, 292] width 91 height 38
click at [365, 286] on span "1 Accounts" at bounding box center [359, 291] width 35 height 11
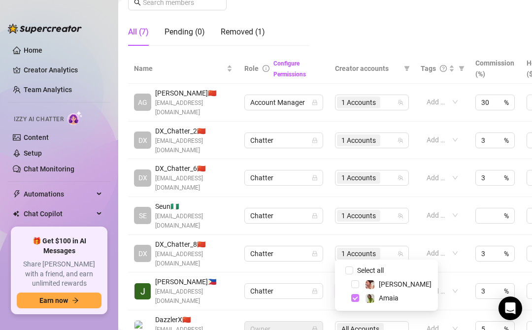
click at [355, 299] on span "Select tree node" at bounding box center [356, 298] width 8 height 8
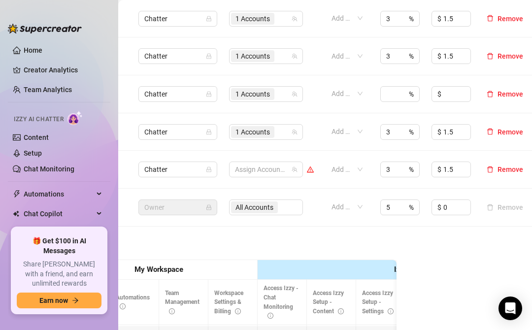
scroll to position [266, 106]
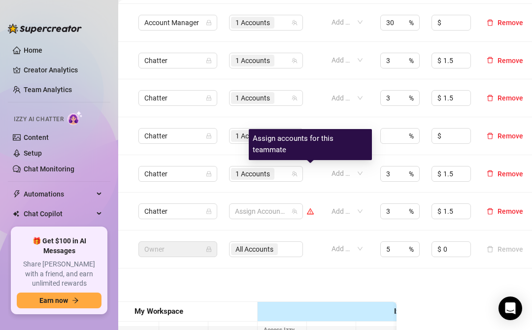
click at [311, 209] on icon "warning" at bounding box center [310, 212] width 7 height 6
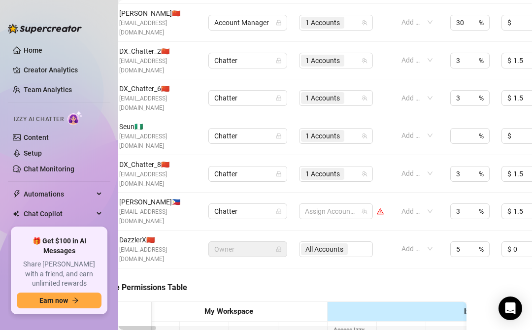
scroll to position [266, 20]
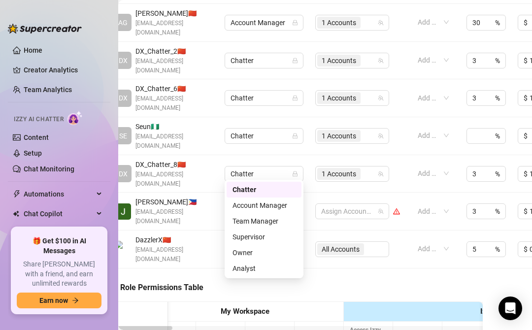
click at [258, 204] on span "Chatter" at bounding box center [264, 211] width 67 height 15
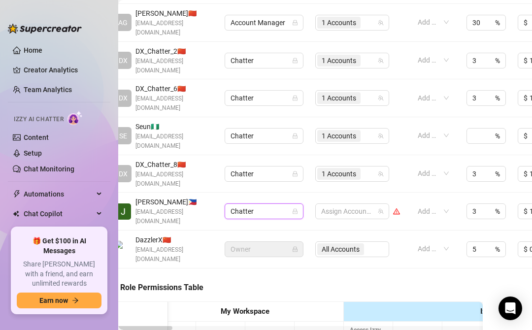
click at [280, 204] on span "Chatter" at bounding box center [264, 211] width 67 height 15
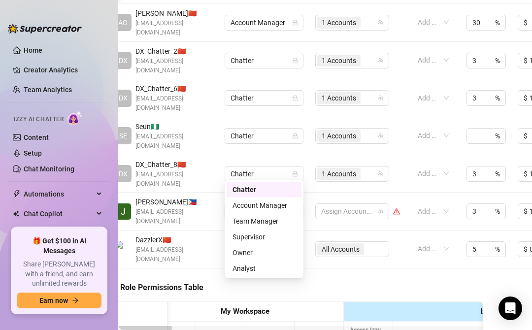
click at [276, 204] on span "Chatter" at bounding box center [264, 211] width 67 height 15
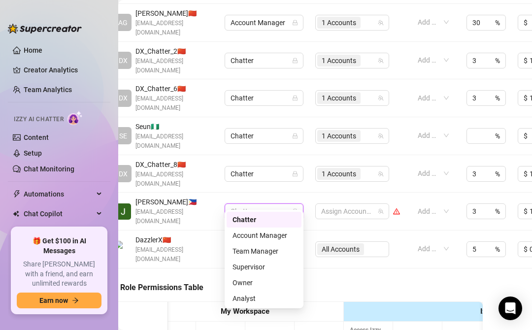
scroll to position [122, 20]
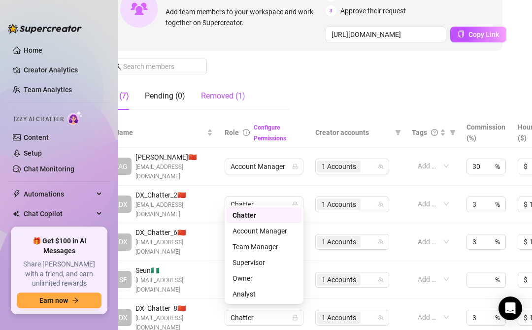
click at [231, 99] on div "Removed (1)" at bounding box center [223, 96] width 44 height 12
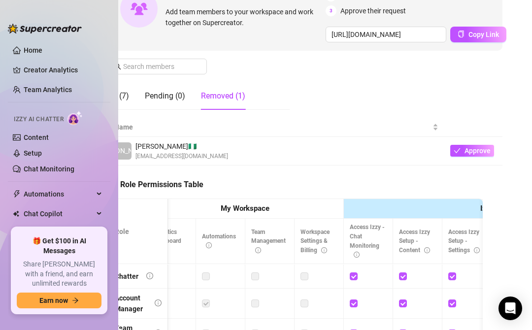
click at [225, 95] on div "Removed (1)" at bounding box center [223, 96] width 44 height 12
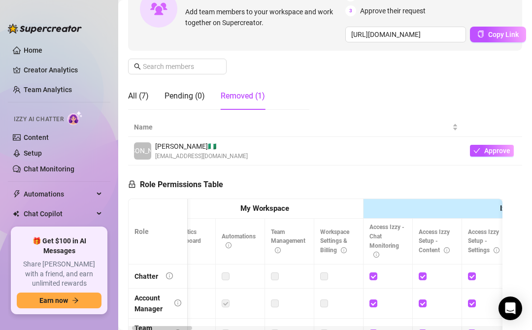
click at [262, 153] on div "JO Joseph 🇳🇬 josepholoruntoba48@gmail.com" at bounding box center [296, 151] width 324 height 20
click at [488, 150] on span "Approve" at bounding box center [498, 151] width 26 height 8
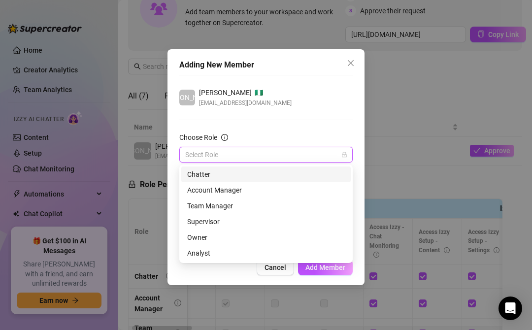
click at [264, 159] on input "Choose Role" at bounding box center [261, 154] width 153 height 15
click at [219, 170] on div "Chatter" at bounding box center [266, 174] width 158 height 11
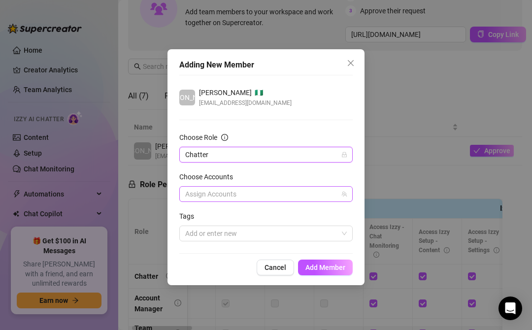
click at [241, 199] on div at bounding box center [260, 194] width 159 height 14
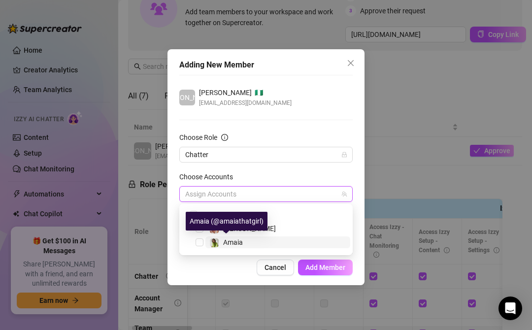
click at [230, 244] on span "Amaia" at bounding box center [233, 243] width 20 height 8
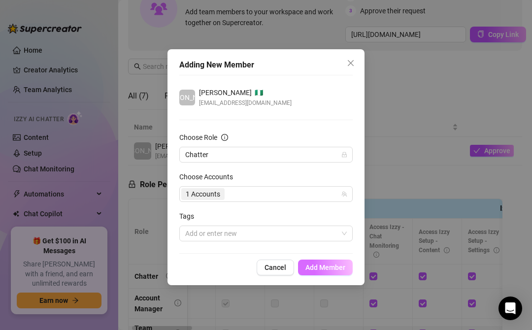
click at [338, 271] on span "Add Member" at bounding box center [326, 268] width 40 height 8
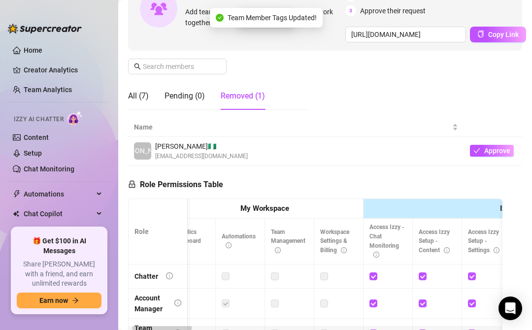
click at [347, 160] on div "JO Joseph 🇳🇬 josepholoruntoba48@gmail.com" at bounding box center [296, 151] width 324 height 20
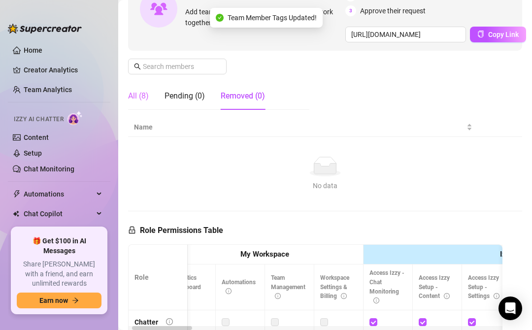
click at [140, 87] on div "All (8)" at bounding box center [138, 96] width 21 height 28
click at [140, 94] on div "All (8)" at bounding box center [138, 96] width 21 height 12
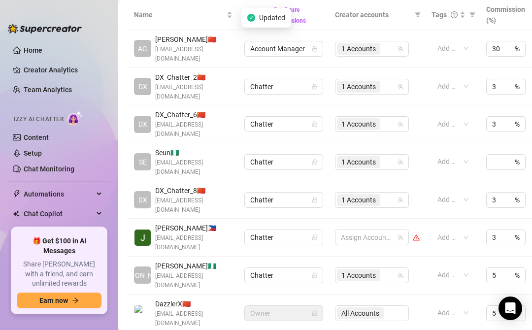
scroll to position [241, 0]
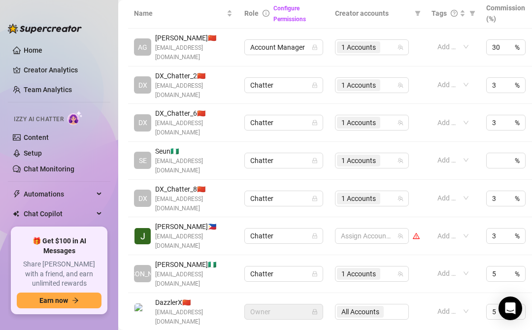
click at [336, 255] on td "1 Accounts" at bounding box center [377, 274] width 97 height 38
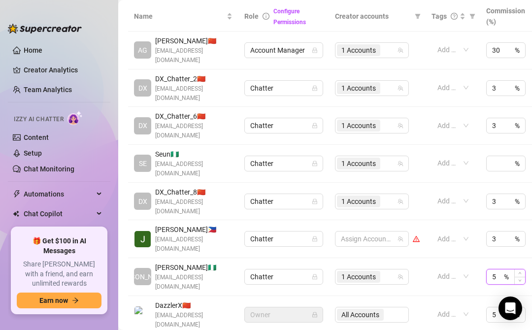
click at [497, 270] on input "5" at bounding box center [498, 277] width 10 height 15
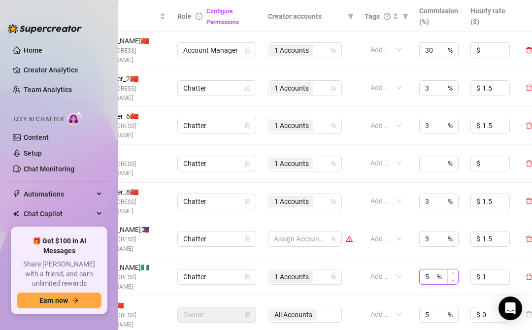
scroll to position [238, 75]
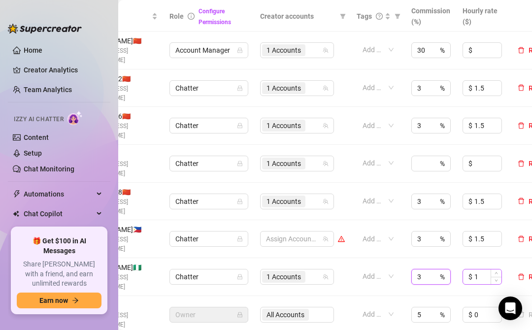
type input "3"
click at [483, 270] on input "1" at bounding box center [488, 277] width 27 height 15
click at [479, 270] on input "1" at bounding box center [488, 277] width 27 height 15
type input "1.5"
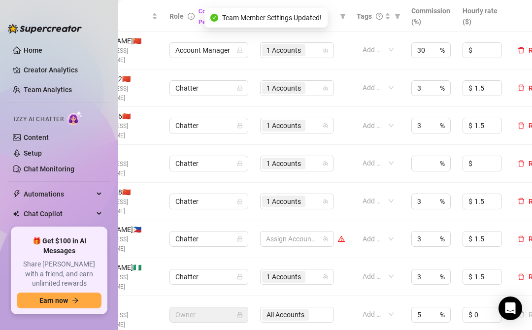
click at [434, 286] on div "Manage Team Members Manage your team members, their commission and hourly rate,…" at bounding box center [250, 216] width 394 height 796
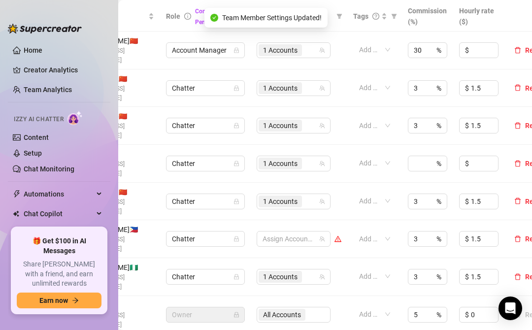
scroll to position [238, 98]
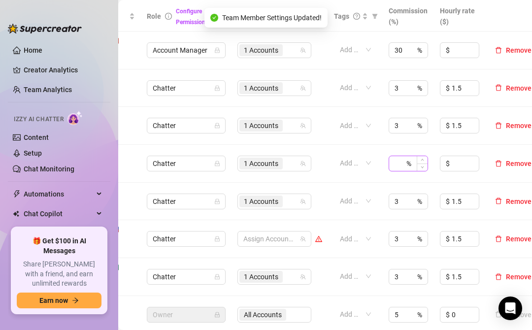
click at [405, 156] on div "%" at bounding box center [408, 164] width 39 height 16
type input "3"
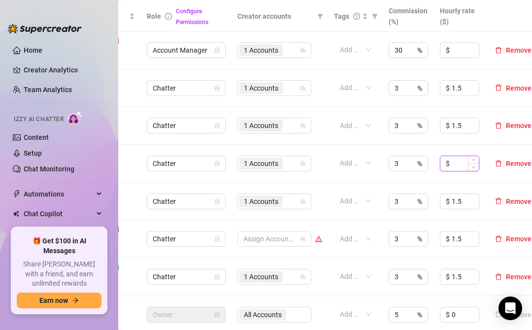
click at [463, 156] on input at bounding box center [465, 163] width 27 height 15
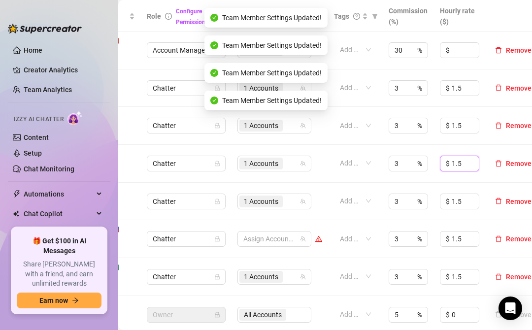
type input "1.5"
click at [417, 291] on div "Manage Team Members Manage your team members, their commission and hourly rate,…" at bounding box center [228, 216] width 394 height 796
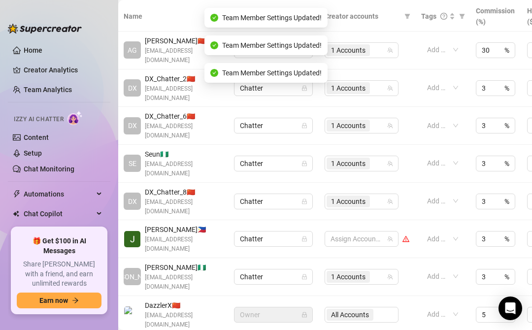
scroll to position [238, 0]
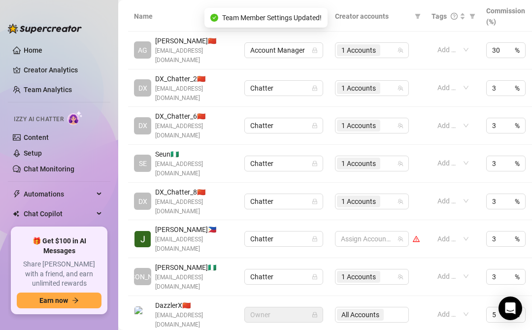
click at [426, 258] on td "Add or enter new" at bounding box center [453, 277] width 55 height 38
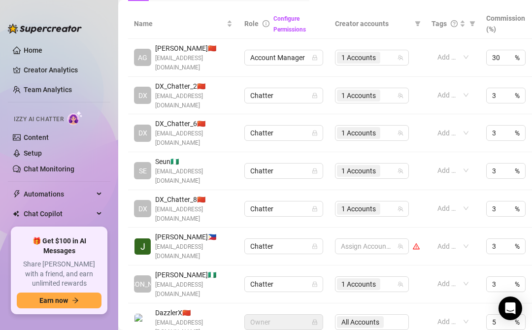
scroll to position [95, 0]
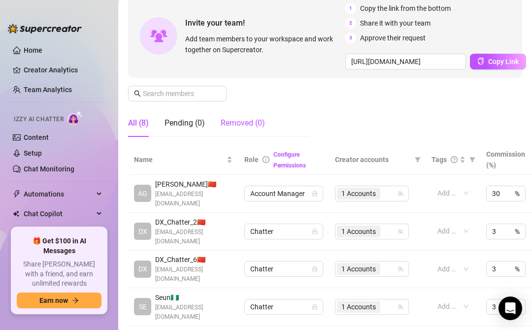
click at [246, 124] on div "Removed (0)" at bounding box center [243, 123] width 44 height 12
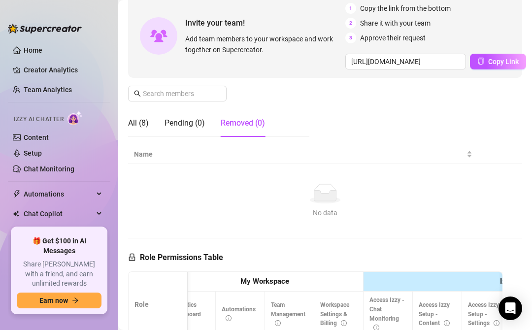
click at [150, 125] on div "All (8) Pending (0) Removed (0)" at bounding box center [196, 123] width 137 height 28
click at [143, 123] on div "All (8)" at bounding box center [138, 123] width 21 height 12
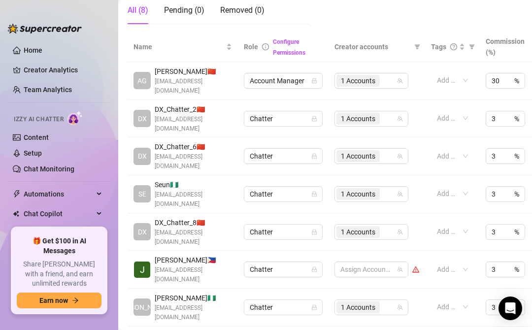
scroll to position [209, 0]
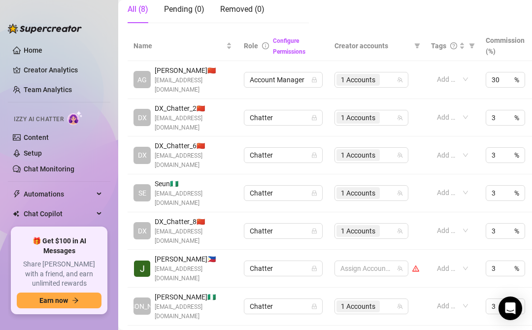
click at [237, 213] on td "DX DX_Chatter_8 🇨🇳 dx_chatter_8@itslivestar.com" at bounding box center [183, 232] width 110 height 38
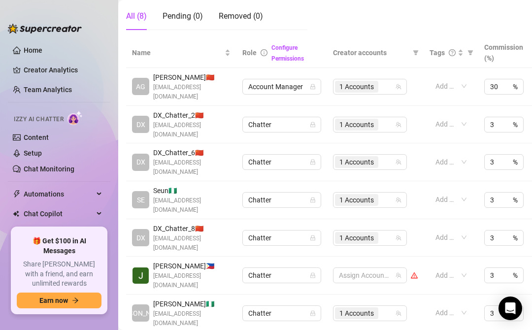
scroll to position [206, 2]
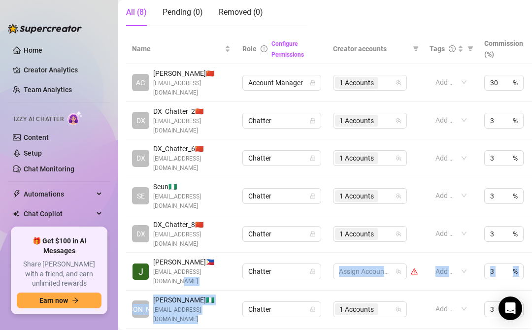
drag, startPoint x: 216, startPoint y: 279, endPoint x: 216, endPoint y: 243, distance: 36.5
click at [216, 243] on tbody "AG Agustina R. 🇨🇳 agustinaruvira.model@itslivestar.com Account Manager 1 Accoun…" at bounding box center [381, 215] width 511 height 303
click at [216, 253] on td "Jhon M. 🇵🇭 jhonforwork123@gmail.com" at bounding box center [181, 272] width 110 height 38
drag, startPoint x: 215, startPoint y: 243, endPoint x: 214, endPoint y: 275, distance: 32.5
click at [214, 275] on tbody "AG Agustina R. 🇨🇳 agustinaruvira.model@itslivestar.com Account Manager 1 Accoun…" at bounding box center [381, 215] width 511 height 303
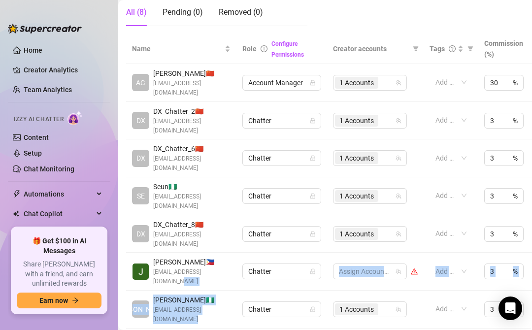
click at [214, 306] on span "josepholoruntoba48@gmail.com" at bounding box center [191, 315] width 77 height 19
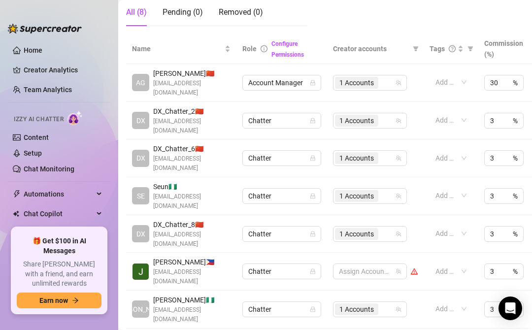
drag, startPoint x: 215, startPoint y: 275, endPoint x: 215, endPoint y: 256, distance: 19.2
click at [215, 295] on div "Joseph 🇳🇬 josepholoruntoba48@gmail.com" at bounding box center [191, 310] width 77 height 30
click at [214, 295] on span "Joseph 🇳🇬" at bounding box center [191, 300] width 77 height 11
click at [215, 306] on span "josepholoruntoba48@gmail.com" at bounding box center [191, 315] width 77 height 19
click at [215, 295] on span "Joseph 🇳🇬" at bounding box center [191, 300] width 77 height 11
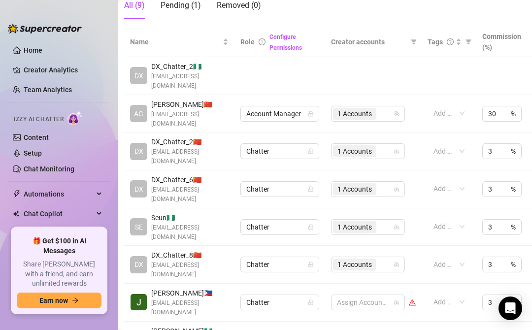
scroll to position [0, 4]
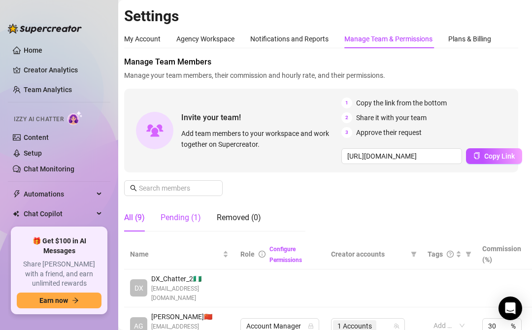
click at [186, 218] on div "Pending (1)" at bounding box center [181, 218] width 40 height 12
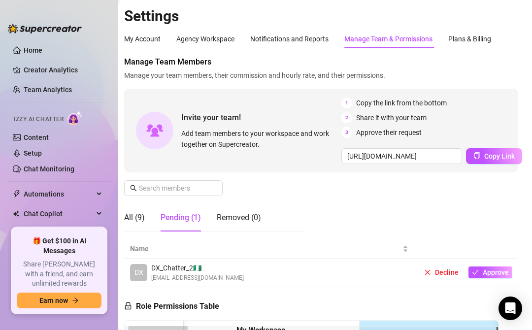
scroll to position [94, 4]
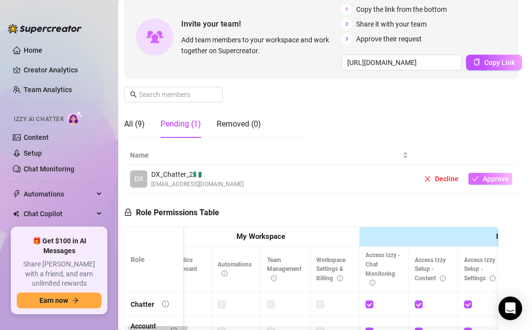
click at [494, 178] on span "Approve" at bounding box center [496, 179] width 26 height 8
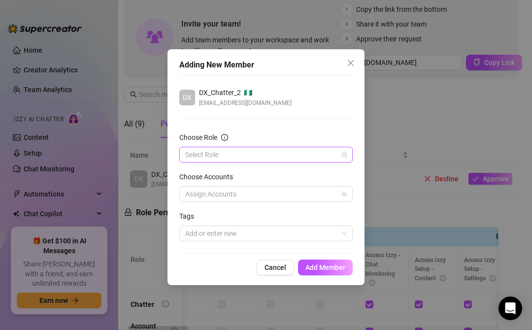
click at [291, 158] on input "Choose Role" at bounding box center [261, 154] width 153 height 15
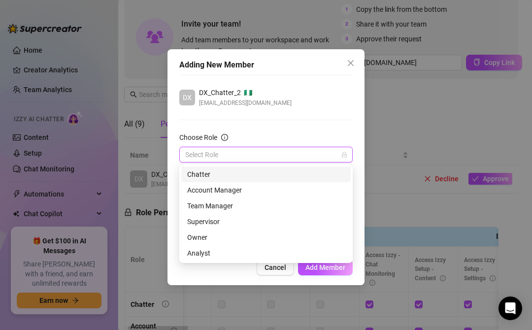
click at [231, 177] on div "Chatter" at bounding box center [266, 174] width 158 height 11
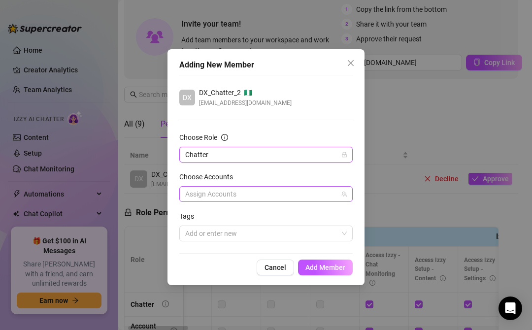
click at [275, 199] on div at bounding box center [260, 194] width 159 height 14
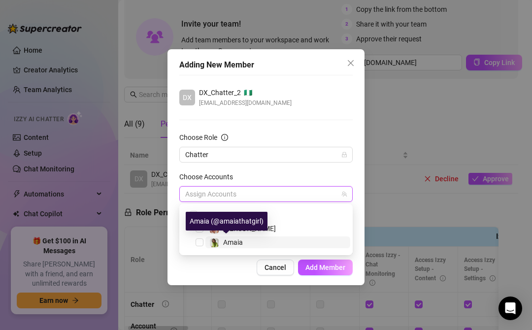
click at [237, 243] on span "Amaia" at bounding box center [233, 243] width 20 height 8
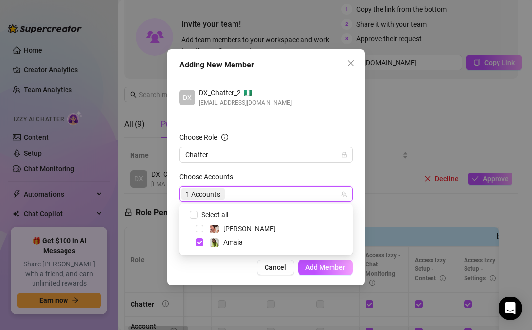
click at [348, 128] on div "DX DX_Chatter_2 🇳🇬 adeayo.aladebo@outlook.com Choose Role Chatter Choose Accoun…" at bounding box center [266, 164] width 174 height 179
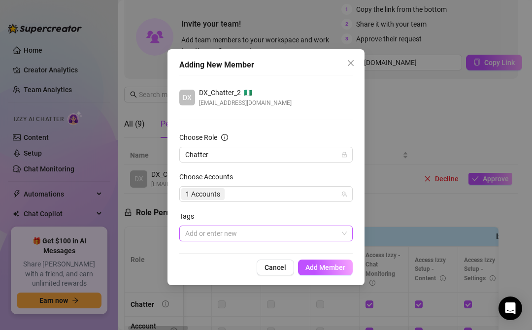
click at [294, 238] on div at bounding box center [260, 234] width 159 height 14
click at [301, 219] on div "Tags" at bounding box center [266, 218] width 174 height 15
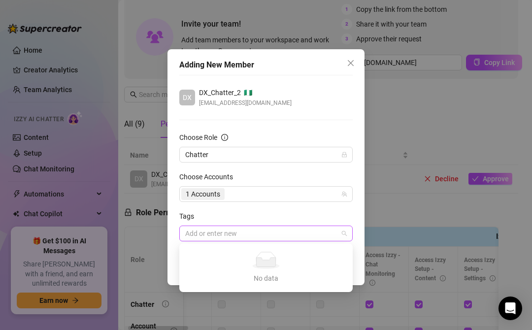
click at [236, 226] on div "Add or enter new" at bounding box center [266, 234] width 174 height 16
paste input "@ayonilson"
type input "@ayonilson"
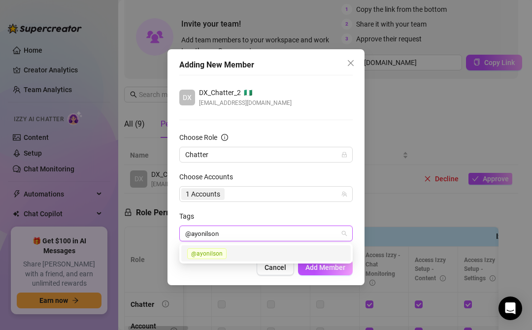
click at [222, 255] on span "@ayonilson" at bounding box center [206, 253] width 39 height 11
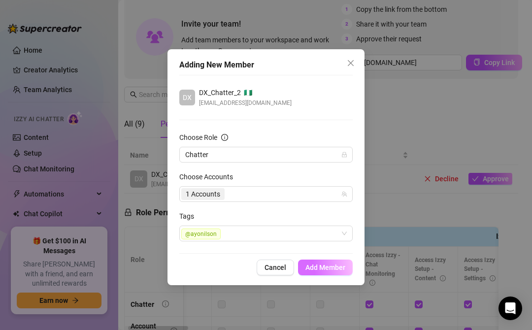
click at [330, 269] on span "Add Member" at bounding box center [326, 268] width 40 height 8
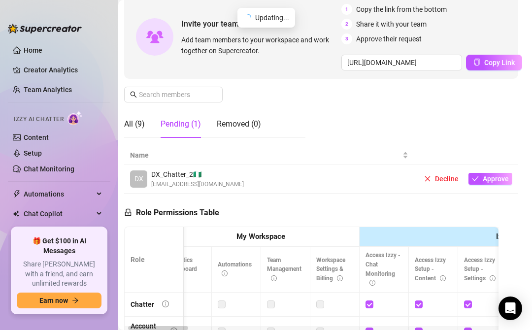
click at [330, 269] on span "Workspace Settings & Billing" at bounding box center [331, 270] width 29 height 26
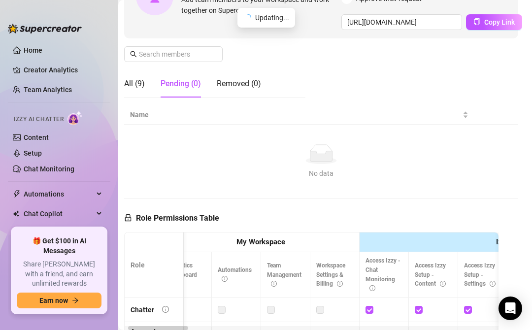
scroll to position [135, 4]
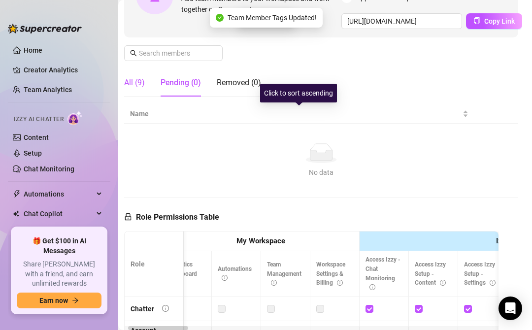
click at [138, 88] on div "All (9)" at bounding box center [134, 83] width 21 height 12
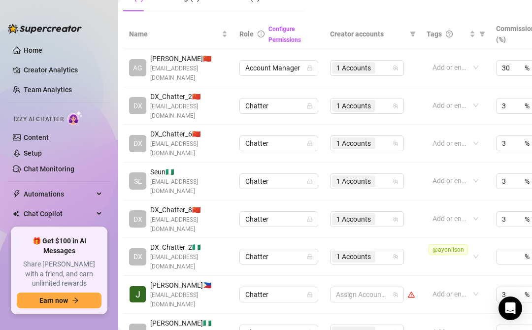
scroll to position [246, 5]
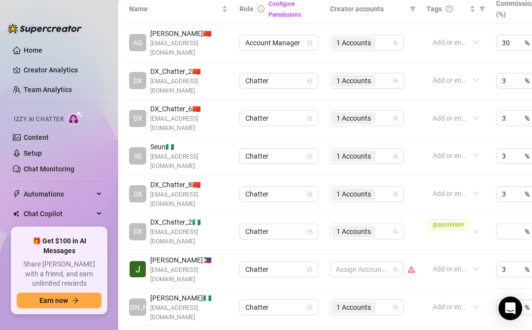
drag, startPoint x: 219, startPoint y: 251, endPoint x: 219, endPoint y: 271, distance: 20.2
click at [219, 293] on div "Joseph 🇳🇬 josepholoruntoba48@gmail.com" at bounding box center [188, 308] width 77 height 30
click at [219, 304] on span "josepholoruntoba48@gmail.com" at bounding box center [188, 313] width 77 height 19
drag, startPoint x: 219, startPoint y: 271, endPoint x: 219, endPoint y: 244, distance: 27.6
click at [219, 289] on td "JO Joseph 🇳🇬 josepholoruntoba48@gmail.com" at bounding box center [178, 308] width 110 height 38
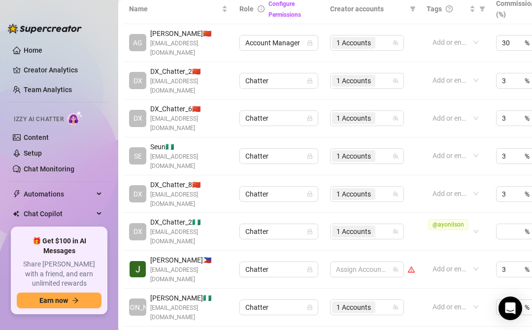
click at [219, 289] on td "JO Joseph 🇳🇬 josepholoruntoba48@gmail.com" at bounding box center [178, 308] width 110 height 38
drag, startPoint x: 220, startPoint y: 245, endPoint x: 220, endPoint y: 278, distance: 33.0
click at [220, 289] on td "JO Joseph 🇳🇬 josepholoruntoba48@gmail.com" at bounding box center [178, 308] width 110 height 38
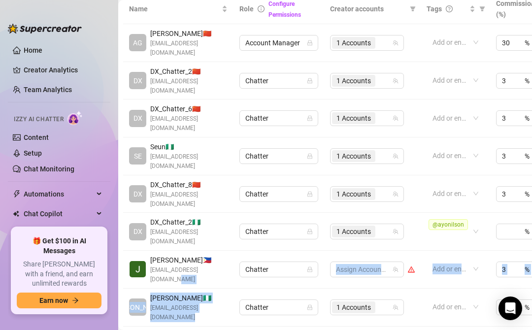
drag, startPoint x: 220, startPoint y: 276, endPoint x: 221, endPoint y: 239, distance: 37.0
click at [221, 239] on tbody "AG Agustina R. 🇨🇳 agustinaruvira.model@itslivestar.com Account Manager 1 Accoun…" at bounding box center [386, 194] width 526 height 340
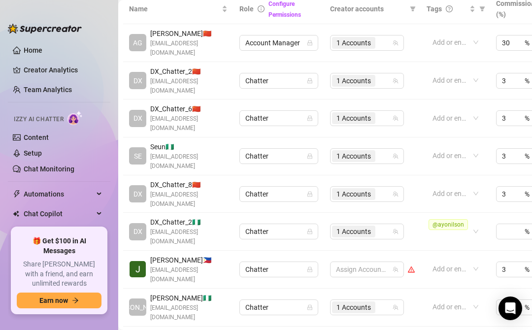
click at [230, 289] on td "JO Joseph 🇳🇬 josepholoruntoba48@gmail.com" at bounding box center [178, 308] width 110 height 38
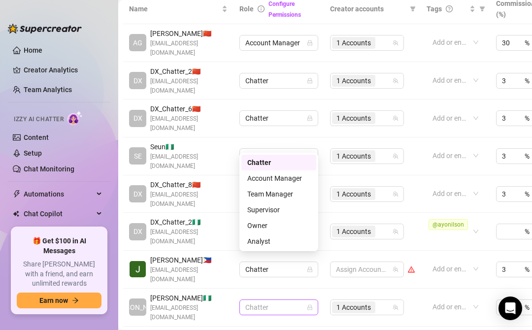
click at [294, 300] on span "Chatter" at bounding box center [279, 307] width 67 height 15
click at [276, 300] on span "Chatter" at bounding box center [279, 307] width 67 height 15
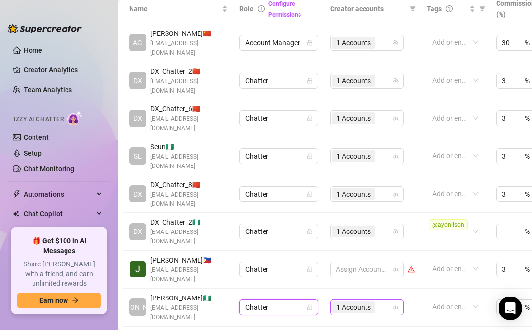
click at [356, 302] on span "1 Accounts" at bounding box center [354, 307] width 35 height 11
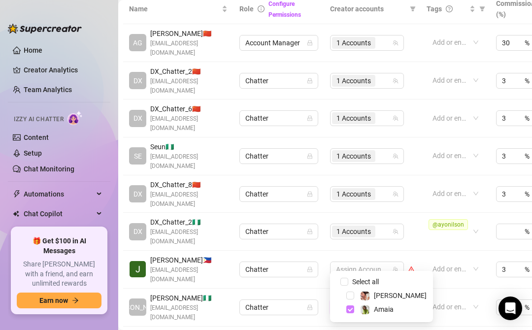
click at [349, 310] on span "Select tree node" at bounding box center [351, 310] width 8 height 8
click at [329, 289] on td "Assign Accounts" at bounding box center [372, 308] width 97 height 38
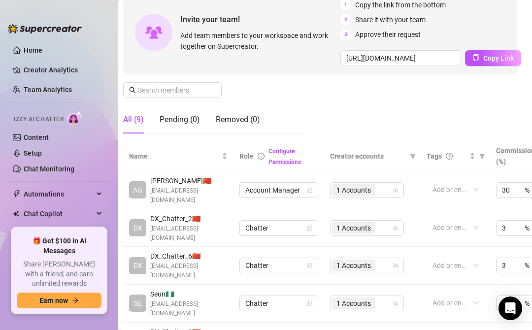
scroll to position [52, 5]
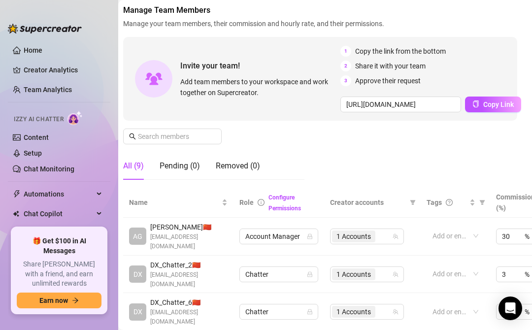
click at [414, 169] on div "Manage Team Members Manage your team members, their commission and hourly rate,…" at bounding box center [320, 95] width 394 height 183
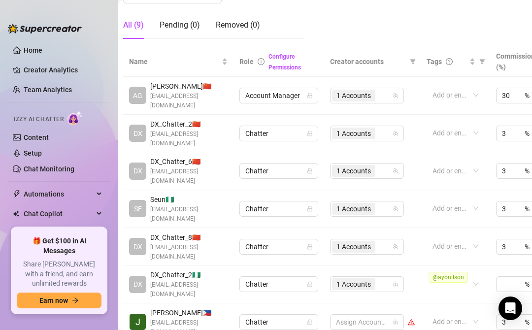
scroll to position [193, 5]
click at [290, 65] on link "Configure Permissions" at bounding box center [284, 62] width 33 height 18
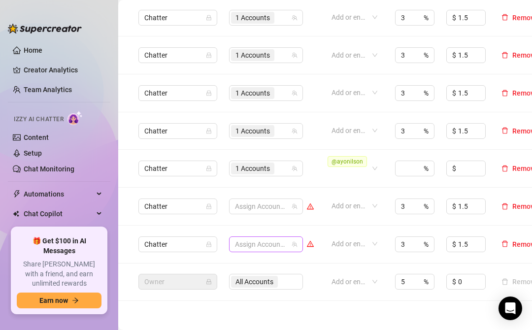
scroll to position [309, 120]
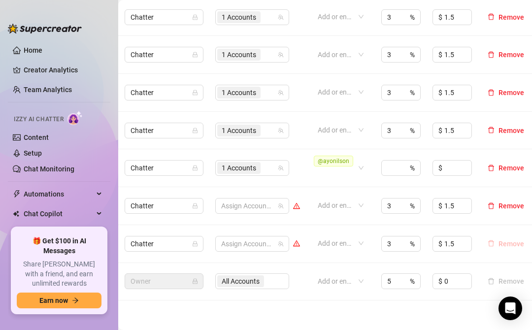
click at [505, 240] on span "Remove" at bounding box center [512, 244] width 26 height 8
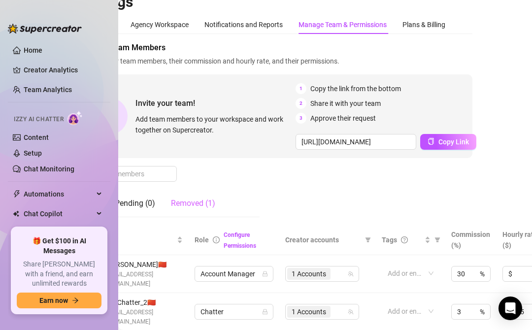
scroll to position [14, 40]
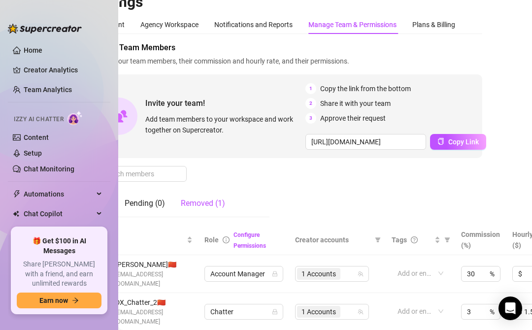
click at [205, 204] on div "Removed (1)" at bounding box center [203, 204] width 44 height 12
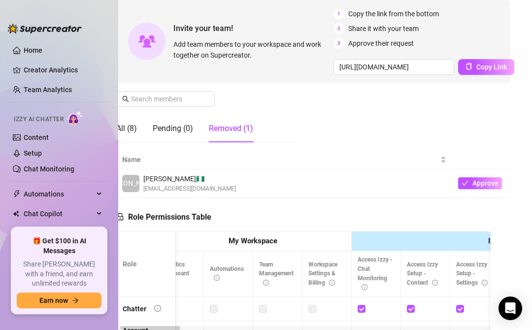
scroll to position [89, 0]
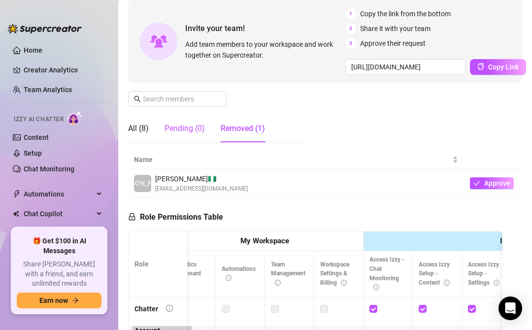
click at [179, 129] on div "Pending (0)" at bounding box center [185, 129] width 40 height 12
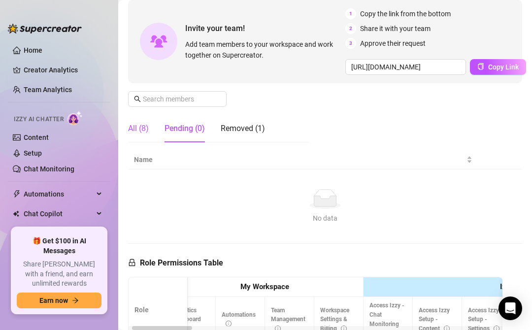
click at [142, 128] on div "All (8)" at bounding box center [138, 129] width 21 height 12
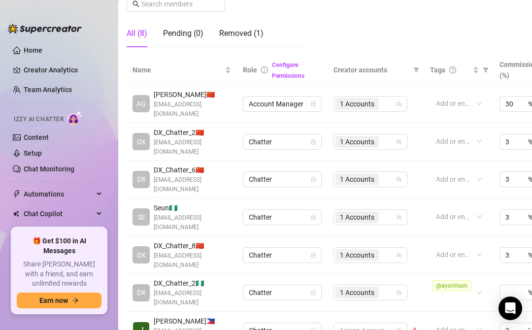
scroll to position [184, 26]
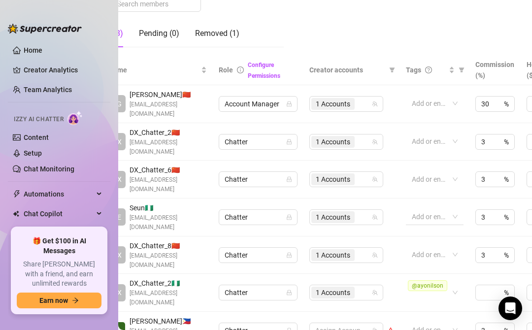
click at [428, 210] on div at bounding box center [429, 217] width 43 height 14
paste input "@Itz_5eun"
type input "@Itz_5eun"
click at [435, 214] on span "@Itz_5eun" at bounding box center [431, 214] width 35 height 11
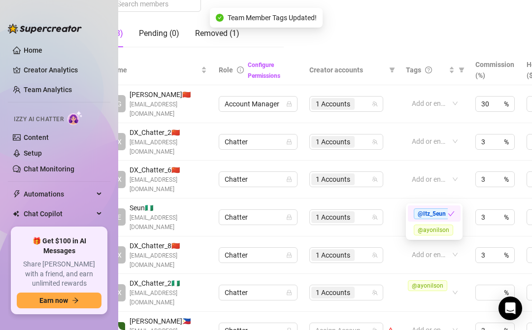
click at [400, 204] on td "@Itz_5eun" at bounding box center [435, 218] width 70 height 38
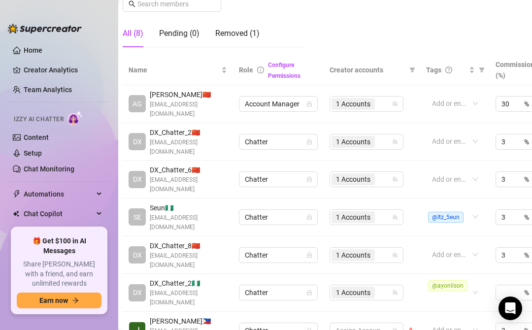
scroll to position [183, 5]
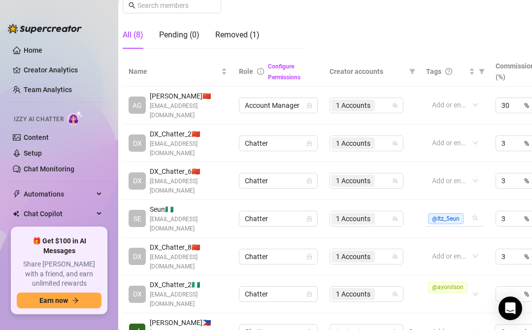
click at [468, 213] on input "search" at bounding box center [469, 219] width 2 height 12
click at [450, 213] on span "@Itz_5eun" at bounding box center [445, 218] width 35 height 11
click at [473, 209] on td "@Itz_5eun @Itz_5eun" at bounding box center [456, 219] width 70 height 38
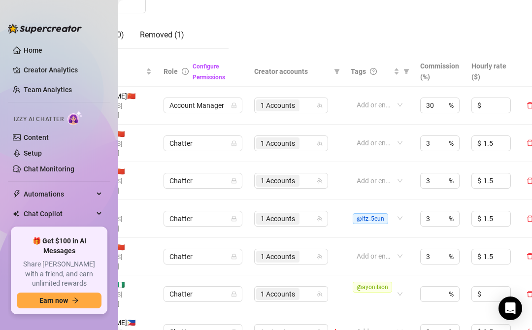
scroll to position [183, 83]
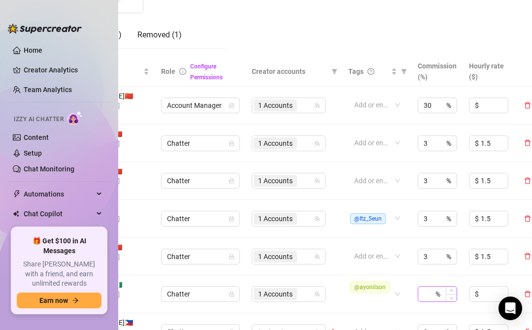
click at [433, 286] on div "%" at bounding box center [437, 294] width 39 height 16
type input "3"
click at [482, 287] on input at bounding box center [494, 294] width 27 height 15
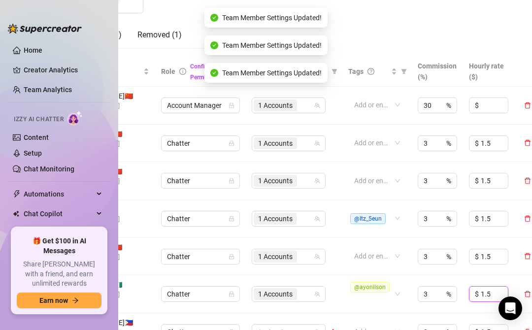
scroll to position [183, 120]
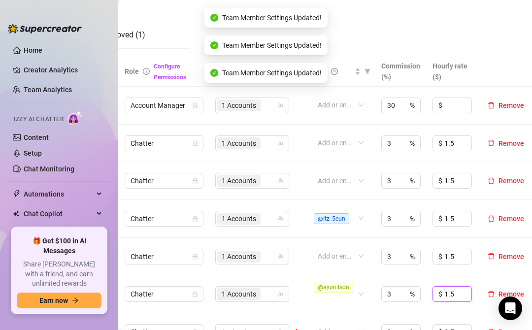
type input "1.5"
click at [472, 276] on td "$ 1.5" at bounding box center [452, 295] width 51 height 38
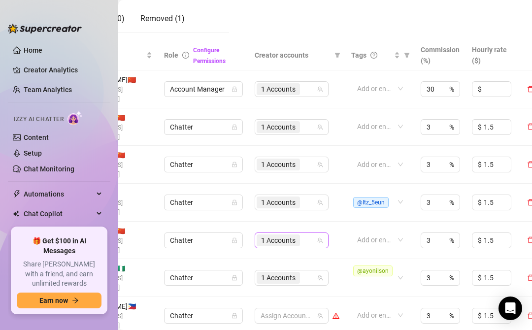
scroll to position [199, 0]
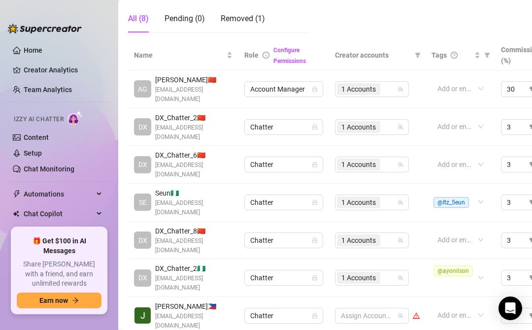
click at [228, 188] on div "SE Seun 🇳🇬 rubjot340@nekosan.uk" at bounding box center [183, 203] width 99 height 30
click at [216, 188] on div "SE Seun 🇳🇬 rubjot340@nekosan.uk" at bounding box center [183, 203] width 99 height 30
click at [306, 222] on td "Chatter" at bounding box center [284, 241] width 91 height 38
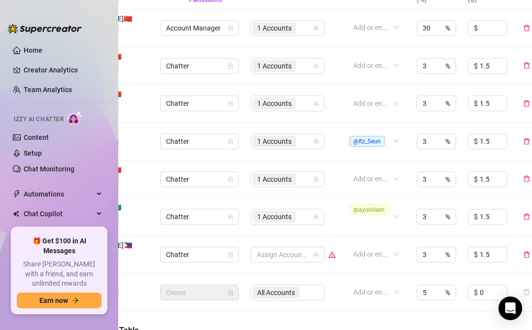
scroll to position [260, 88]
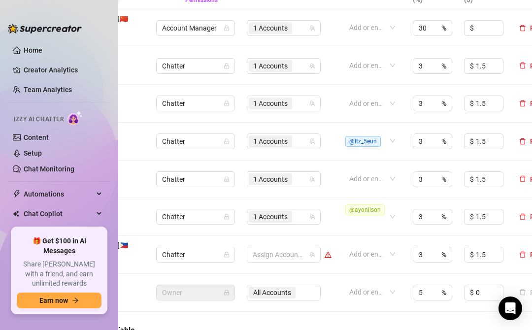
click at [391, 127] on td "@Itz_5eun" at bounding box center [373, 142] width 70 height 38
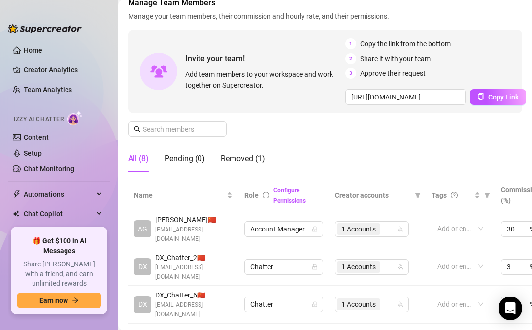
scroll to position [0, 0]
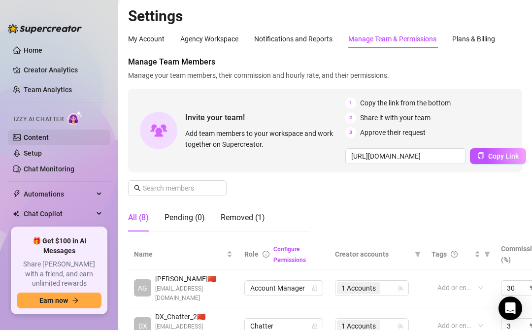
click at [49, 136] on link "Content" at bounding box center [36, 138] width 25 height 8
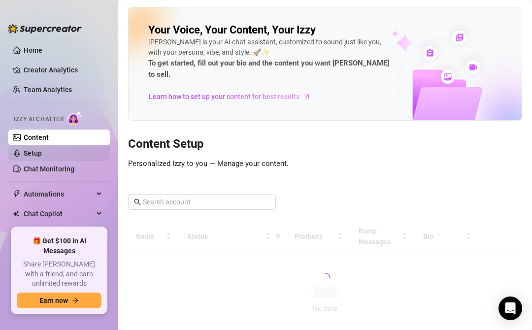
click at [42, 154] on link "Setup" at bounding box center [33, 153] width 18 height 8
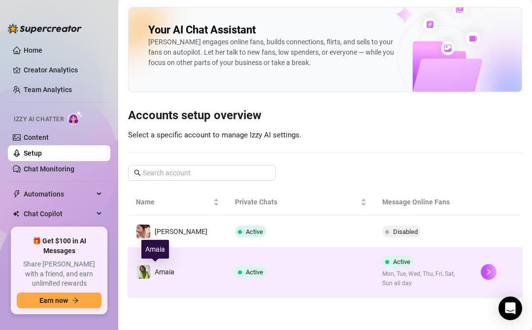
click at [165, 274] on span "Amaia" at bounding box center [165, 272] width 20 height 8
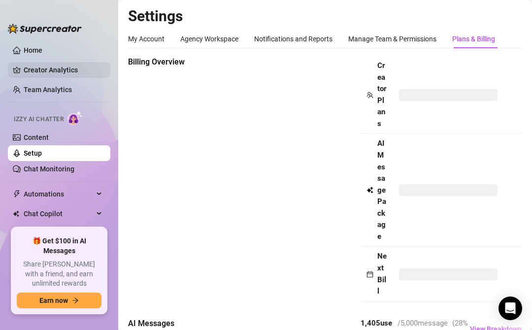
click at [68, 71] on link "Creator Analytics" at bounding box center [63, 70] width 79 height 16
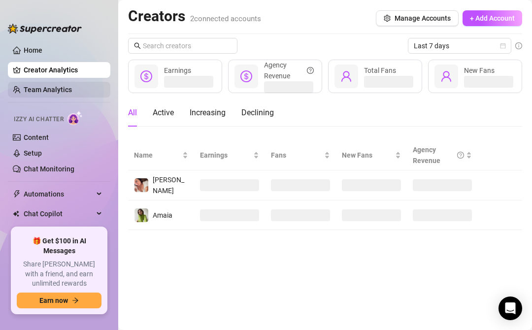
click at [64, 93] on link "Team Analytics" at bounding box center [48, 90] width 48 height 8
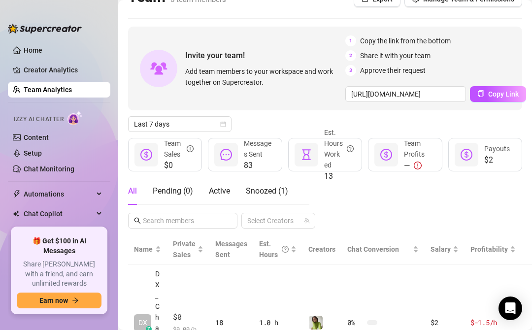
scroll to position [19, 0]
click at [42, 46] on link "Home" at bounding box center [33, 50] width 19 height 8
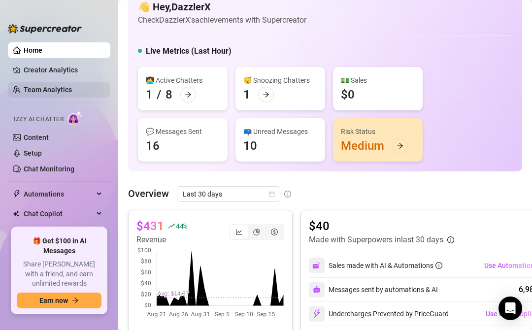
click at [56, 92] on link "Team Analytics" at bounding box center [48, 90] width 48 height 8
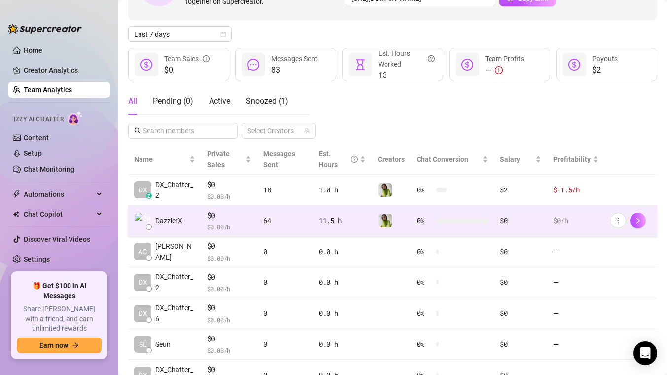
scroll to position [103, 0]
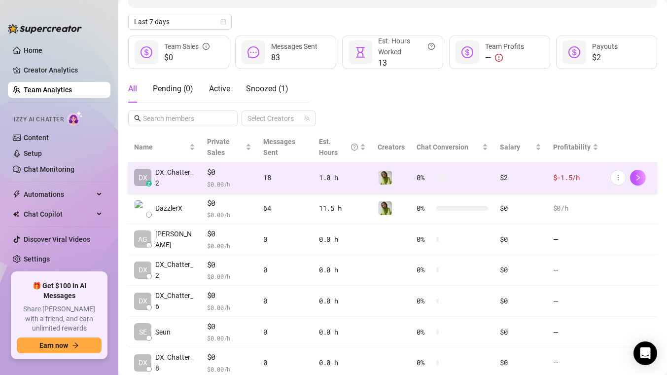
click at [264, 177] on div "18" at bounding box center [285, 177] width 44 height 11
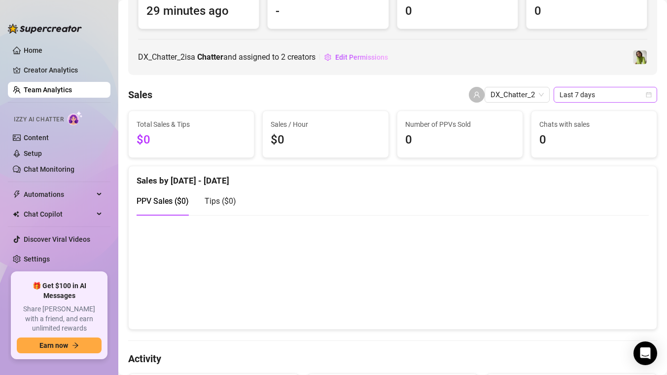
click at [532, 101] on span "Last 7 days" at bounding box center [606, 94] width 92 height 15
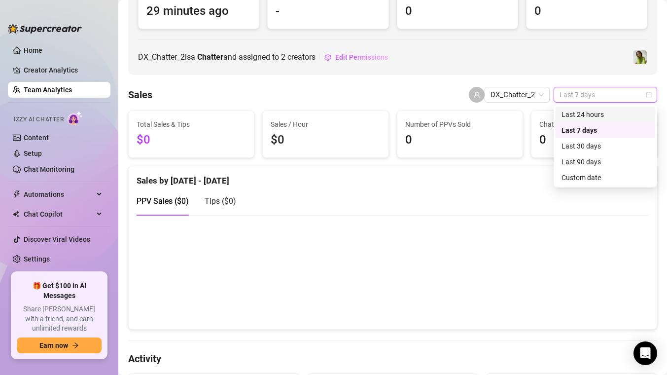
click at [532, 115] on div "Last 24 hours" at bounding box center [606, 114] width 88 height 11
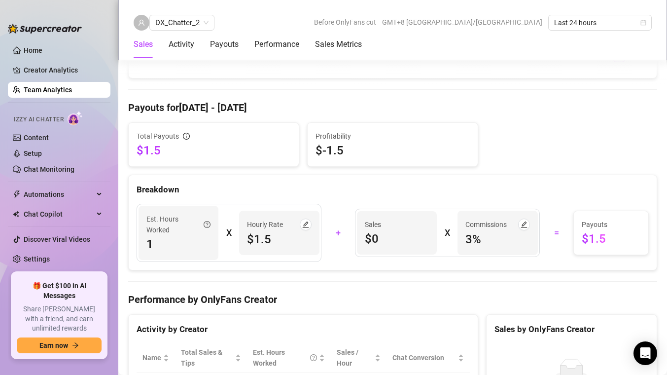
scroll to position [1066, 0]
click at [448, 278] on div "Total Sales & Tips $0 Sales / Hour $0 Number of PPVs Sold 0 Chats with sales 0 …" at bounding box center [392, 105] width 529 height 1914
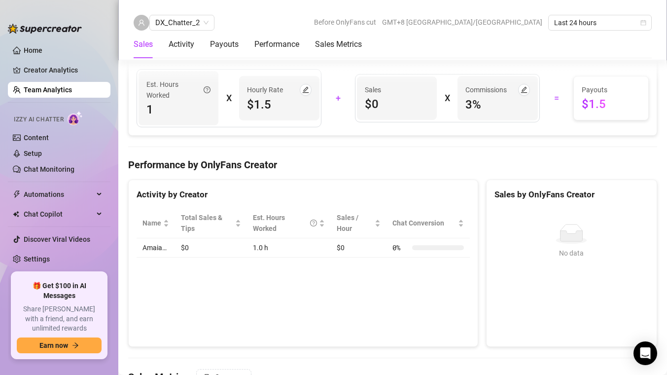
scroll to position [1150, 0]
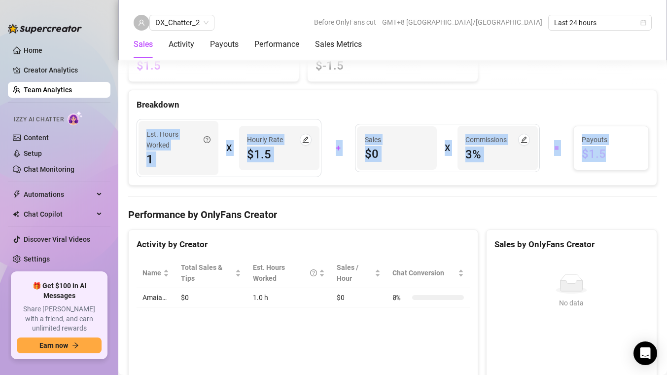
drag, startPoint x: 480, startPoint y: 101, endPoint x: 460, endPoint y: 197, distance: 98.2
click at [460, 197] on div "Total Sales & Tips $0 Sales / Hour $0 Number of PPVs Sold 0 Chats with sales 0 …" at bounding box center [392, 20] width 529 height 1914
click at [460, 196] on div "Total Sales & Tips $0 Sales / Hour $0 Number of PPVs Sold 0 Chats with sales 0 …" at bounding box center [392, 20] width 529 height 1914
drag, startPoint x: 473, startPoint y: 110, endPoint x: 472, endPoint y: 193, distance: 82.3
click at [472, 193] on div "Total Sales & Tips $0 Sales / Hour $0 Number of PPVs Sold 0 Chats with sales 0 …" at bounding box center [392, 20] width 529 height 1914
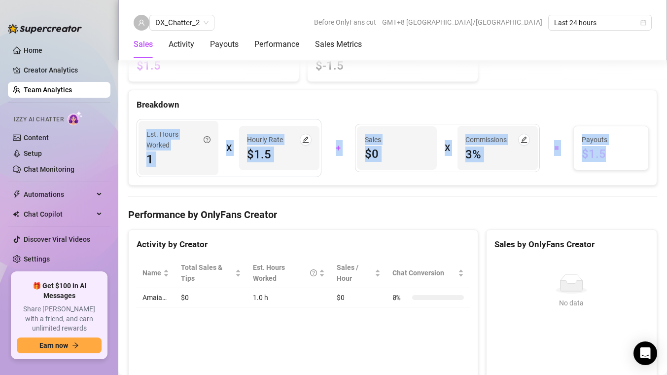
click at [472, 193] on div "Total Sales & Tips $0 Sales / Hour $0 Number of PPVs Sold 0 Chats with sales 0 …" at bounding box center [392, 20] width 529 height 1914
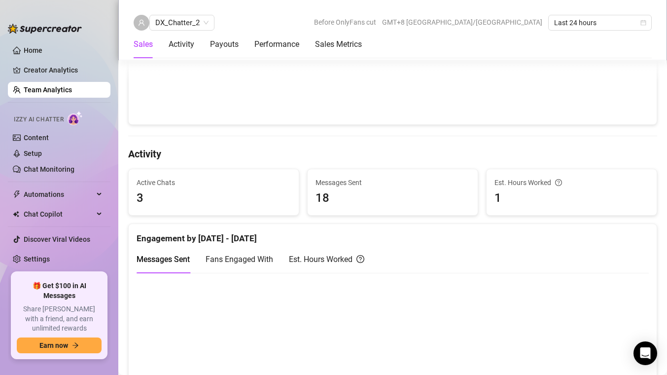
scroll to position [308, 0]
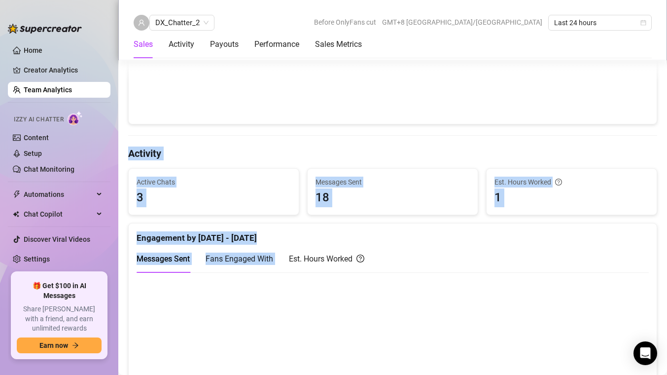
drag, startPoint x: 485, startPoint y: 139, endPoint x: 460, endPoint y: 246, distance: 109.9
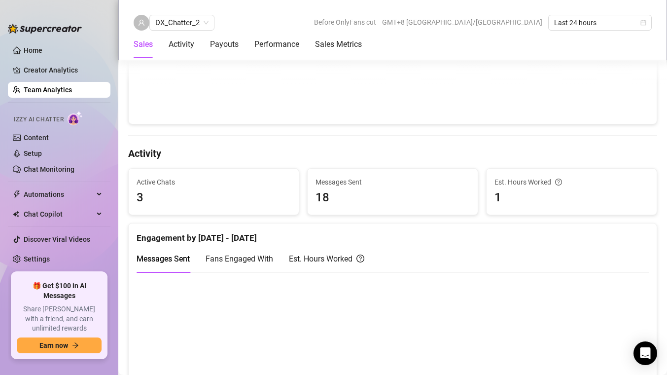
click at [459, 257] on div "Messages Sent Fans Engaged With Est. Hours Worked" at bounding box center [393, 259] width 512 height 28
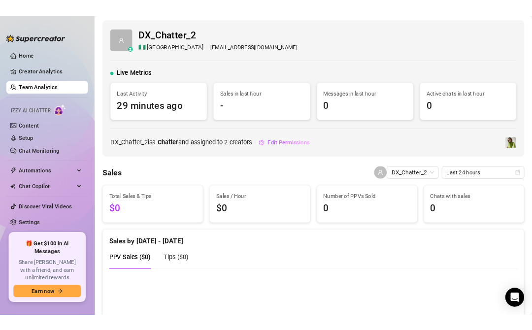
scroll to position [1, 0]
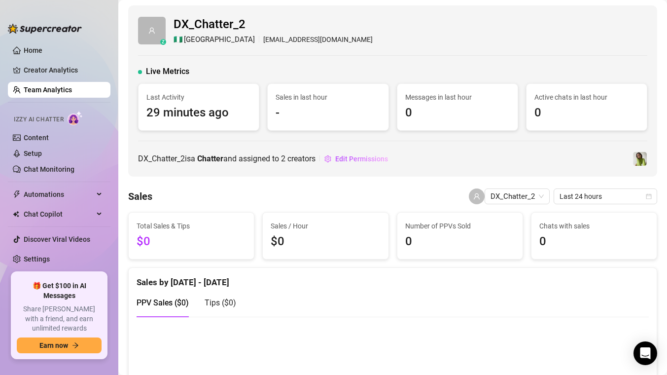
click at [478, 161] on div "DX_Chatter_2 is a Chatter and assigned to 2 creators Edit Permissions" at bounding box center [392, 159] width 509 height 16
click at [72, 87] on link "Team Analytics" at bounding box center [48, 90] width 48 height 8
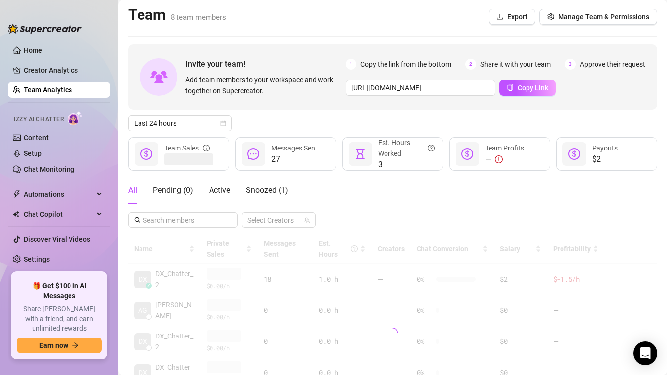
click at [63, 93] on link "Team Analytics" at bounding box center [48, 90] width 48 height 8
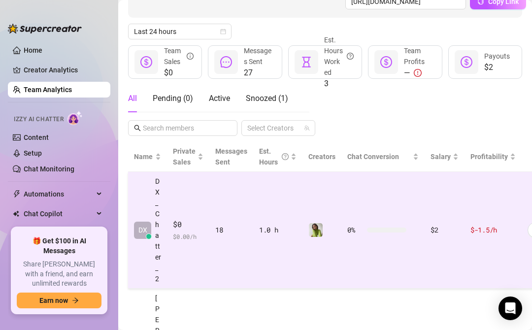
scroll to position [106, 0]
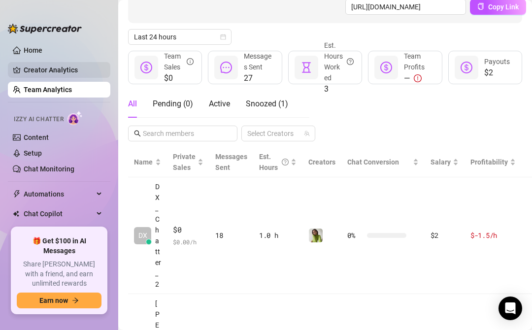
click at [64, 66] on link "Creator Analytics" at bounding box center [63, 70] width 79 height 16
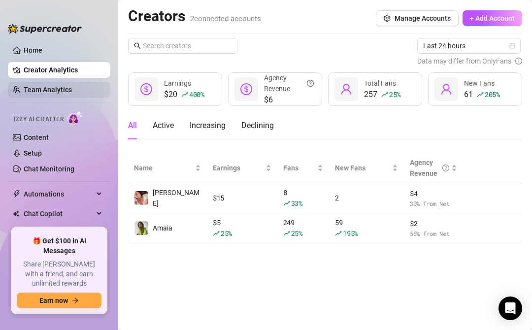
click at [63, 88] on link "Team Analytics" at bounding box center [48, 90] width 48 height 8
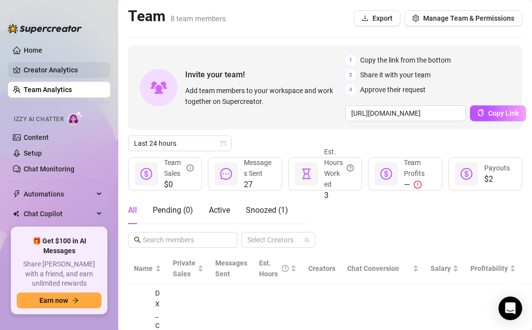
click at [71, 68] on link "Creator Analytics" at bounding box center [63, 70] width 79 height 16
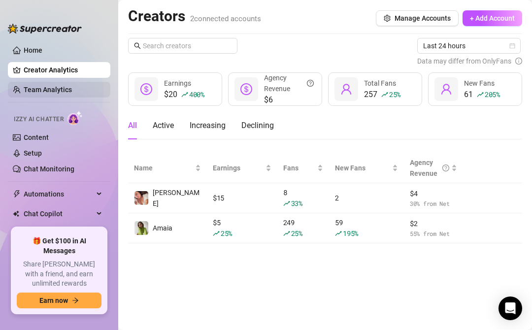
click at [67, 90] on link "Team Analytics" at bounding box center [48, 90] width 48 height 8
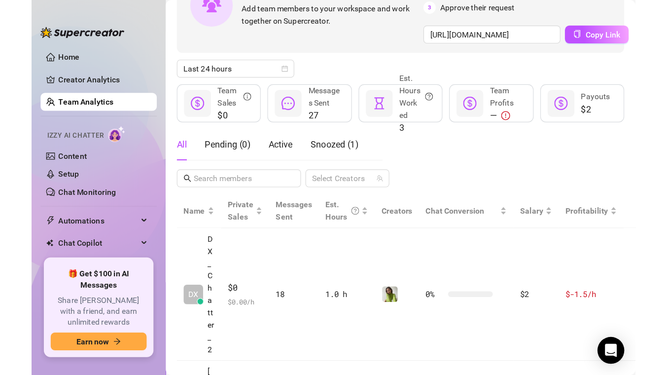
scroll to position [83, 0]
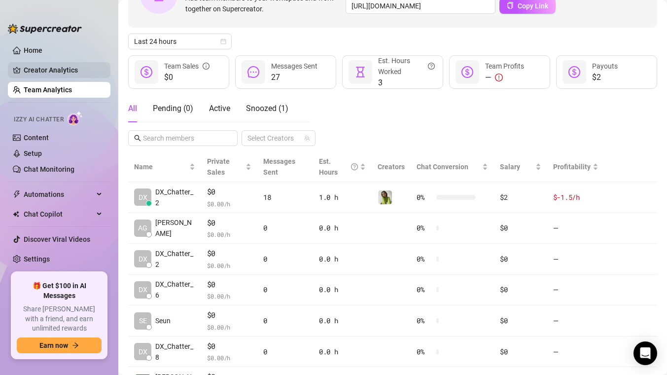
click at [40, 72] on link "Creator Analytics" at bounding box center [63, 70] width 79 height 16
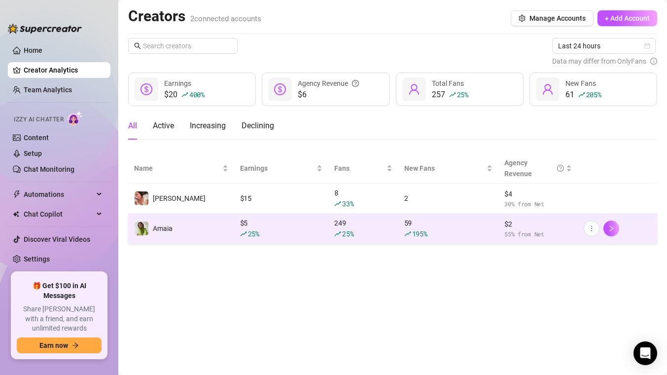
click at [407, 221] on div "59 195 %" at bounding box center [448, 228] width 88 height 22
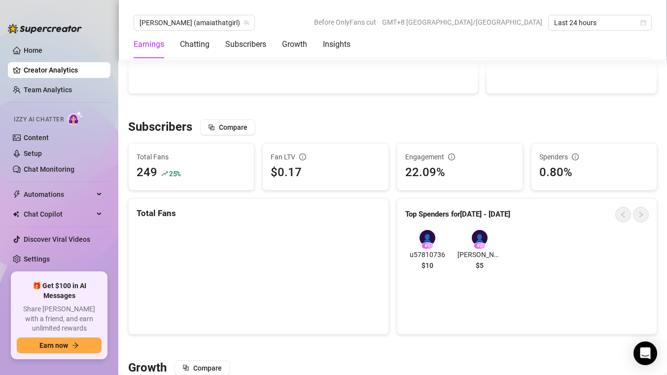
scroll to position [549, 0]
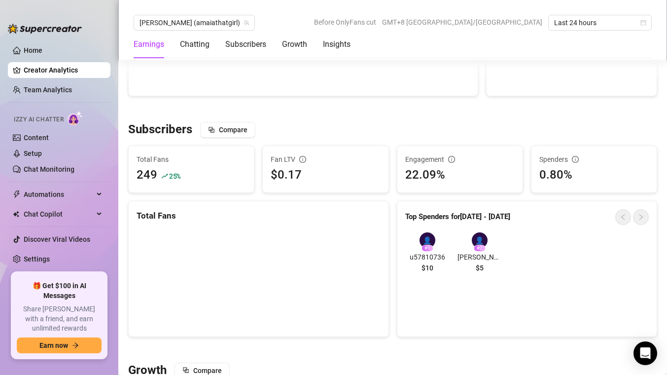
click at [447, 242] on div "👤 # 1 u57810736 $10" at bounding box center [427, 254] width 44 height 44
drag, startPoint x: 241, startPoint y: 150, endPoint x: 328, endPoint y: 179, distance: 92.3
click at [328, 179] on div "Subscribers Compare Total Fans 249 25 % Fan LTV $0.17 Engagement 22.09% Spender…" at bounding box center [392, 229] width 537 height 214
click at [328, 179] on div "$0.17" at bounding box center [325, 175] width 109 height 19
click at [341, 132] on div "Subscribers Compare" at bounding box center [392, 130] width 529 height 16
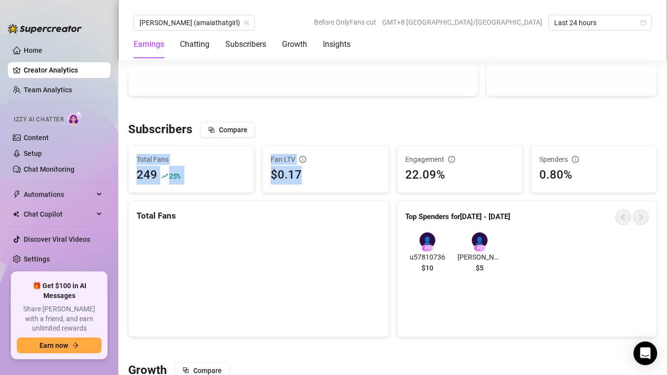
drag, startPoint x: 338, startPoint y: 132, endPoint x: 327, endPoint y: 185, distance: 54.3
click at [327, 185] on div "Subscribers Compare Total Fans 249 25 % Fan LTV $0.17 Engagement 22.09% Spender…" at bounding box center [392, 229] width 537 height 214
click at [327, 179] on div "$0.17" at bounding box center [325, 175] width 109 height 19
drag, startPoint x: 319, startPoint y: 173, endPoint x: 259, endPoint y: 155, distance: 62.4
click at [259, 155] on div "Fan LTV $0.17" at bounding box center [325, 168] width 134 height 47
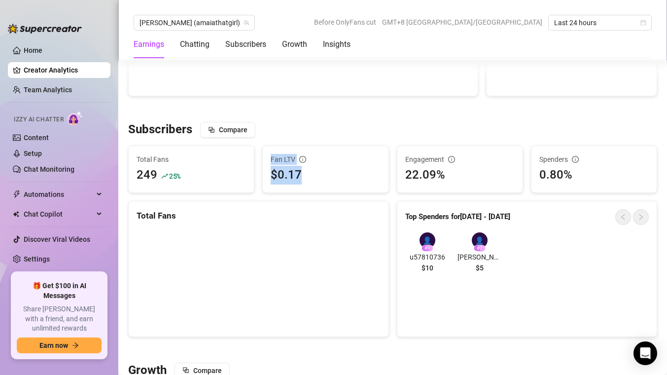
click at [259, 155] on div "Fan LTV $0.17" at bounding box center [325, 168] width 134 height 47
drag, startPoint x: 258, startPoint y: 153, endPoint x: 319, endPoint y: 173, distance: 64.1
click at [319, 173] on div "Fan LTV $0.17" at bounding box center [325, 168] width 134 height 47
click at [319, 173] on div "$0.17" at bounding box center [325, 175] width 109 height 19
drag, startPoint x: 319, startPoint y: 174, endPoint x: 251, endPoint y: 157, distance: 70.6
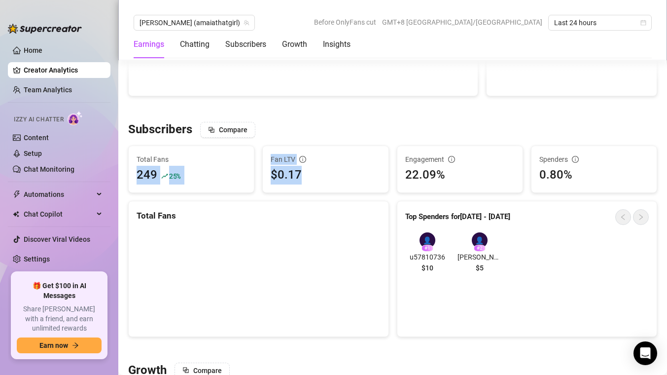
click at [251, 157] on div "Subscribers Compare Total Fans 249 25 % Fan LTV $0.17 Engagement 22.09% Spender…" at bounding box center [392, 229] width 537 height 214
click at [251, 157] on div "Total Fans 249 25 %" at bounding box center [191, 169] width 125 height 46
drag, startPoint x: 251, startPoint y: 152, endPoint x: 320, endPoint y: 175, distance: 72.8
click at [320, 175] on div "Subscribers Compare Total Fans 249 25 % Fan LTV $0.17 Engagement 22.09% Spender…" at bounding box center [392, 229] width 537 height 214
click at [320, 175] on div "$0.17" at bounding box center [325, 175] width 109 height 19
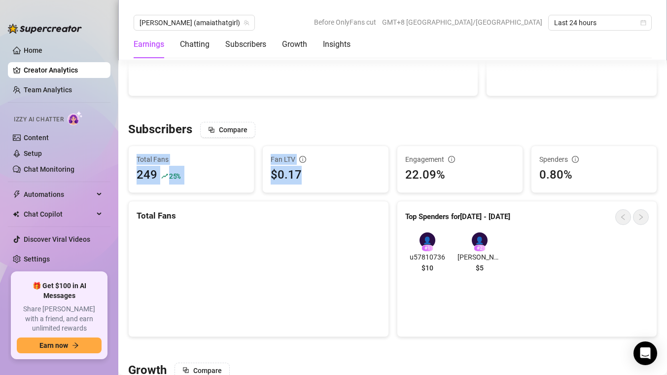
drag, startPoint x: 320, startPoint y: 177, endPoint x: 291, endPoint y: 139, distance: 47.5
click at [291, 139] on div "Subscribers Compare Total Fans 249 25 % Fan LTV $0.17 Engagement 22.09% Spender…" at bounding box center [392, 229] width 537 height 214
drag, startPoint x: 275, startPoint y: 140, endPoint x: 326, endPoint y: 180, distance: 65.6
click at [326, 180] on div "Subscribers Compare Total Fans 249 25 % Fan LTV $0.17 Engagement 22.09% Spender…" at bounding box center [392, 229] width 537 height 214
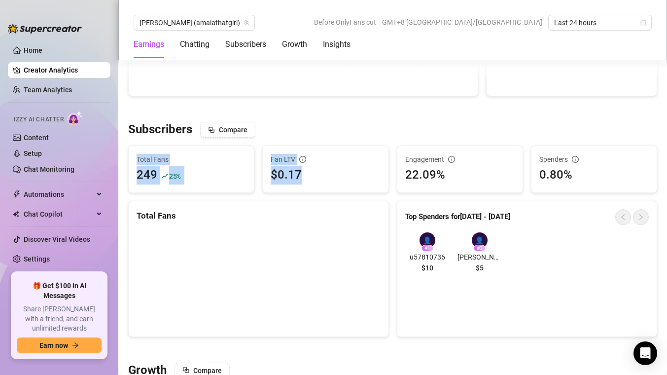
click at [326, 180] on div "$0.17" at bounding box center [325, 175] width 109 height 19
drag, startPoint x: 327, startPoint y: 180, endPoint x: 327, endPoint y: 138, distance: 42.9
click at [327, 138] on div "Subscribers Compare Total Fans 249 25 % Fan LTV $0.17 Engagement 22.09% Spender…" at bounding box center [392, 229] width 537 height 214
drag, startPoint x: 326, startPoint y: 136, endPoint x: 326, endPoint y: 163, distance: 27.1
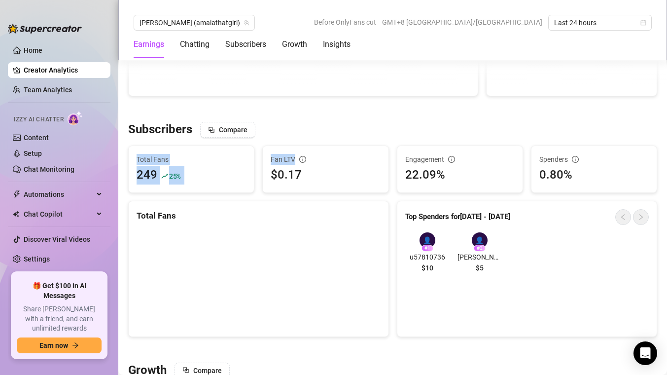
click at [326, 163] on div "Subscribers Compare Total Fans 249 25 % Fan LTV $0.17 Engagement 22.09% Spender…" at bounding box center [392, 229] width 537 height 214
click at [326, 163] on div "Fan LTV" at bounding box center [325, 159] width 109 height 11
drag, startPoint x: 328, startPoint y: 169, endPoint x: 328, endPoint y: 128, distance: 40.9
click at [328, 127] on div "Subscribers Compare Total Fans 249 25 % Fan LTV $0.17 Engagement 22.09% Spender…" at bounding box center [392, 229] width 537 height 214
click at [329, 128] on div "Subscribers Compare" at bounding box center [392, 130] width 529 height 16
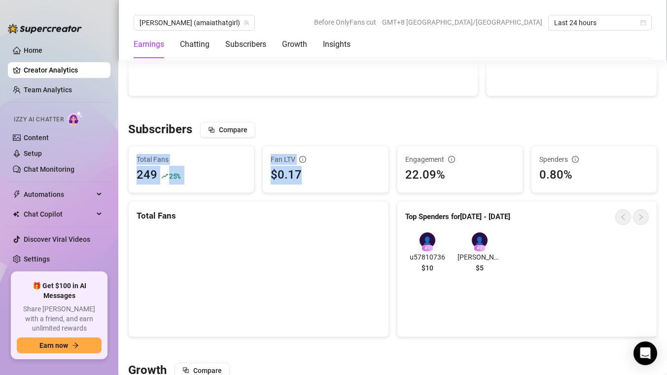
drag, startPoint x: 328, startPoint y: 129, endPoint x: 327, endPoint y: 175, distance: 45.4
click at [327, 175] on div "Subscribers Compare Total Fans 249 25 % Fan LTV $0.17 Engagement 22.09% Spender…" at bounding box center [392, 229] width 537 height 214
click at [327, 174] on div "$0.17" at bounding box center [325, 175] width 109 height 19
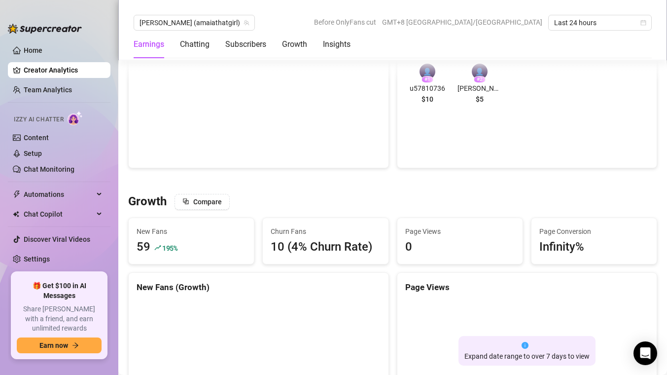
scroll to position [718, 0]
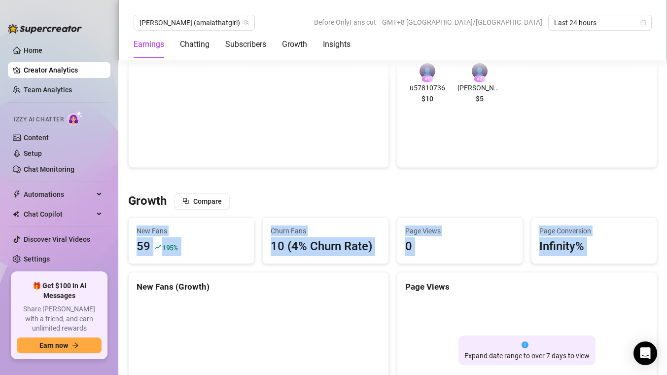
drag, startPoint x: 351, startPoint y: 194, endPoint x: 352, endPoint y: 280, distance: 85.8
click at [352, 273] on div "New Fans (Growth)" at bounding box center [259, 282] width 260 height 21
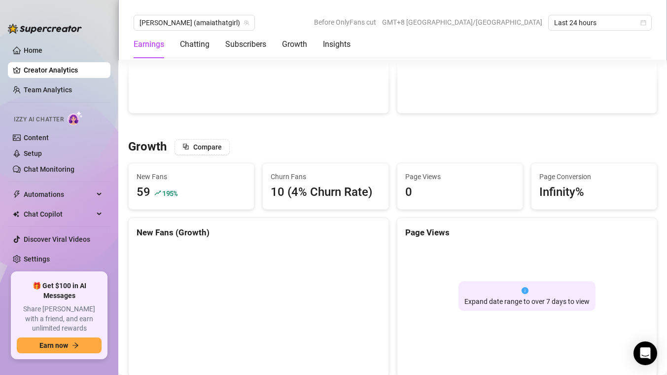
scroll to position [773, 0]
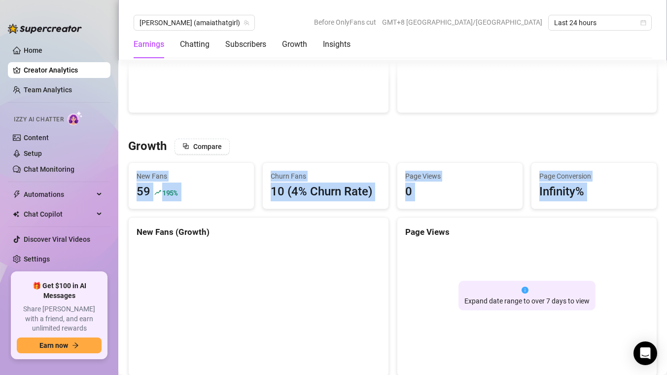
drag, startPoint x: 375, startPoint y: 142, endPoint x: 374, endPoint y: 217, distance: 75.4
click at [374, 217] on div "New Fans (Growth)" at bounding box center [258, 296] width 261 height 159
drag, startPoint x: 378, startPoint y: 207, endPoint x: 378, endPoint y: 153, distance: 53.7
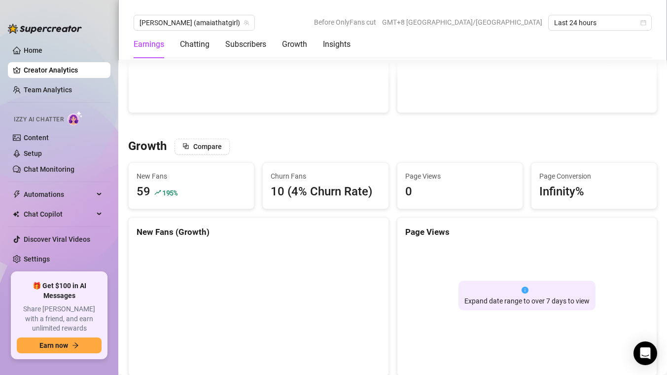
click at [378, 153] on div "Growth Compare" at bounding box center [392, 147] width 529 height 16
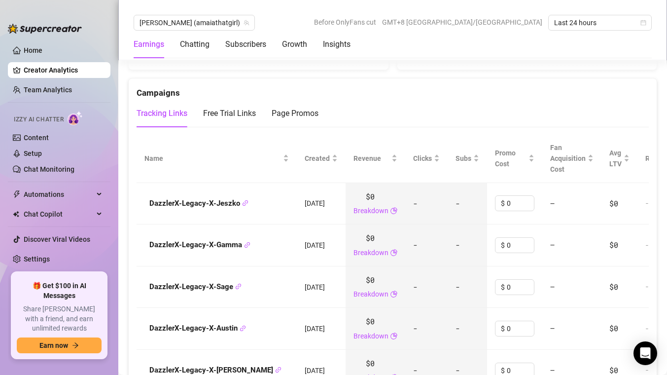
scroll to position [1084, 0]
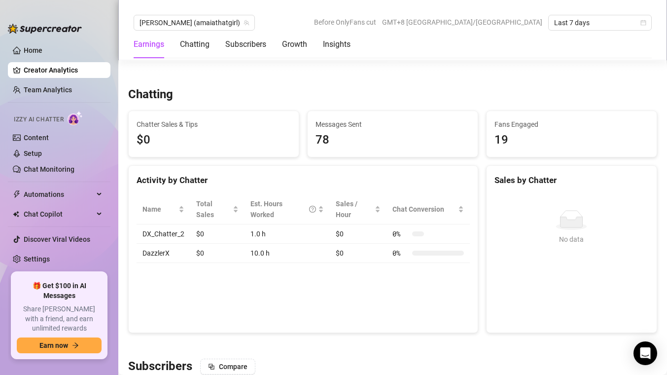
scroll to position [301, 0]
drag, startPoint x: 294, startPoint y: 306, endPoint x: 331, endPoint y: 187, distance: 124.6
click at [331, 187] on div "Activity by Chatter Name Total Sales Est. Hours Worked Sales / Hour Chat Conver…" at bounding box center [303, 248] width 350 height 168
click at [299, 309] on div "Activity by Chatter Name Total Sales Est. Hours Worked Sales / Hour Chat Conver…" at bounding box center [303, 248] width 350 height 168
drag, startPoint x: 295, startPoint y: 288, endPoint x: 318, endPoint y: 176, distance: 114.8
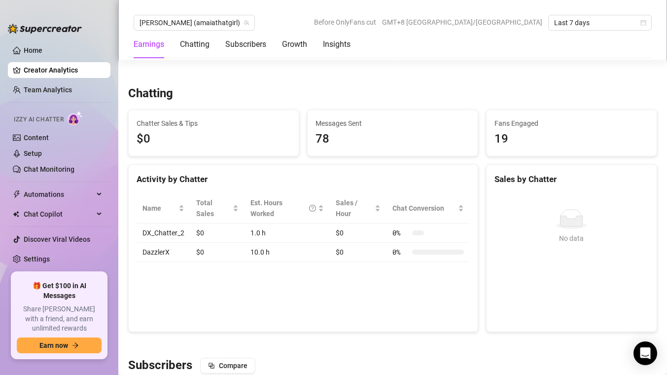
click at [318, 176] on div "Activity by Chatter Name Total Sales Est. Hours Worked Sales / Hour Chat Conver…" at bounding box center [303, 248] width 350 height 168
click at [279, 313] on div "Activity by Chatter Name Total Sales Est. Hours Worked Sales / Hour Chat Conver…" at bounding box center [303, 248] width 350 height 168
